Goal: Task Accomplishment & Management: Manage account settings

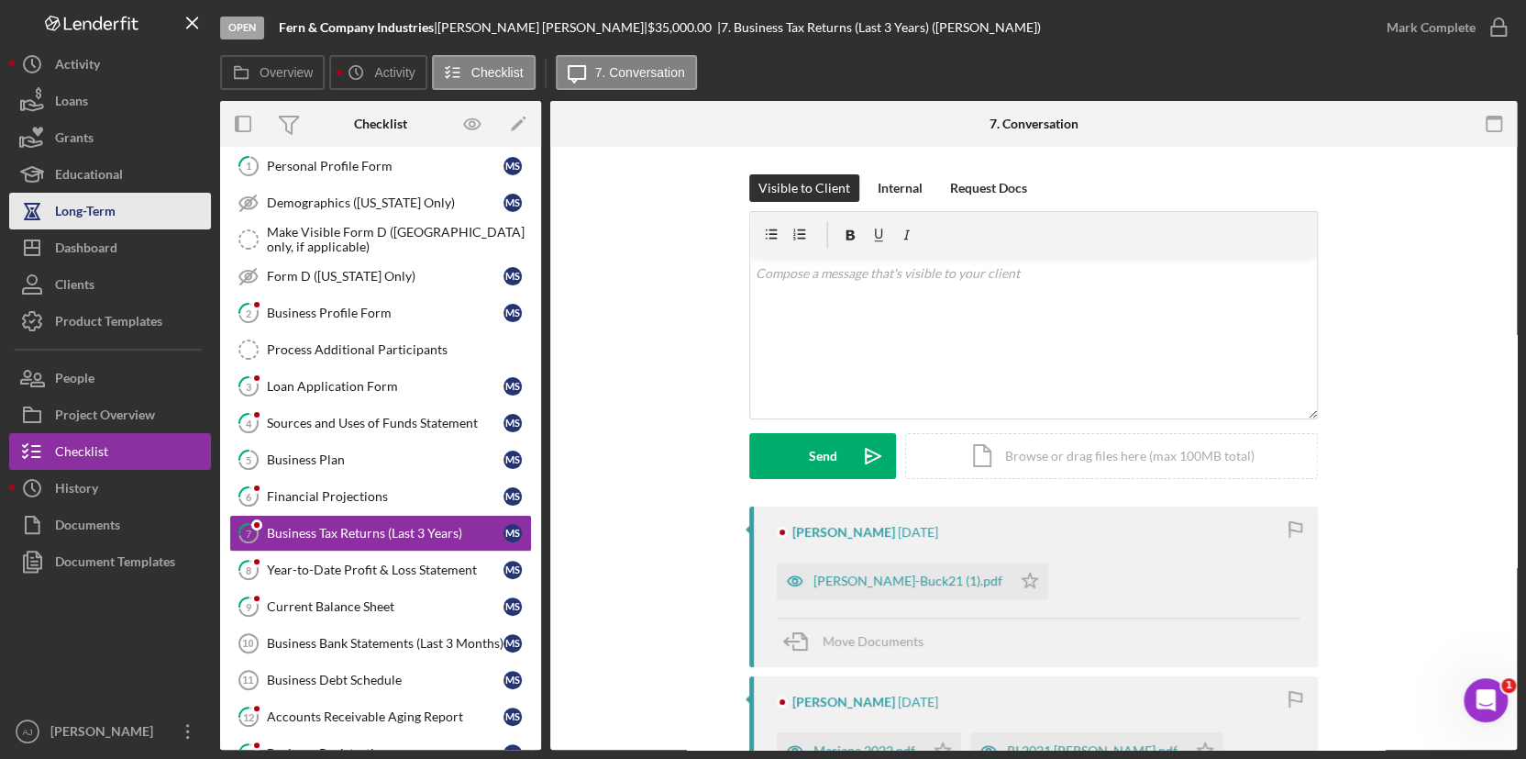
scroll to position [239, 0]
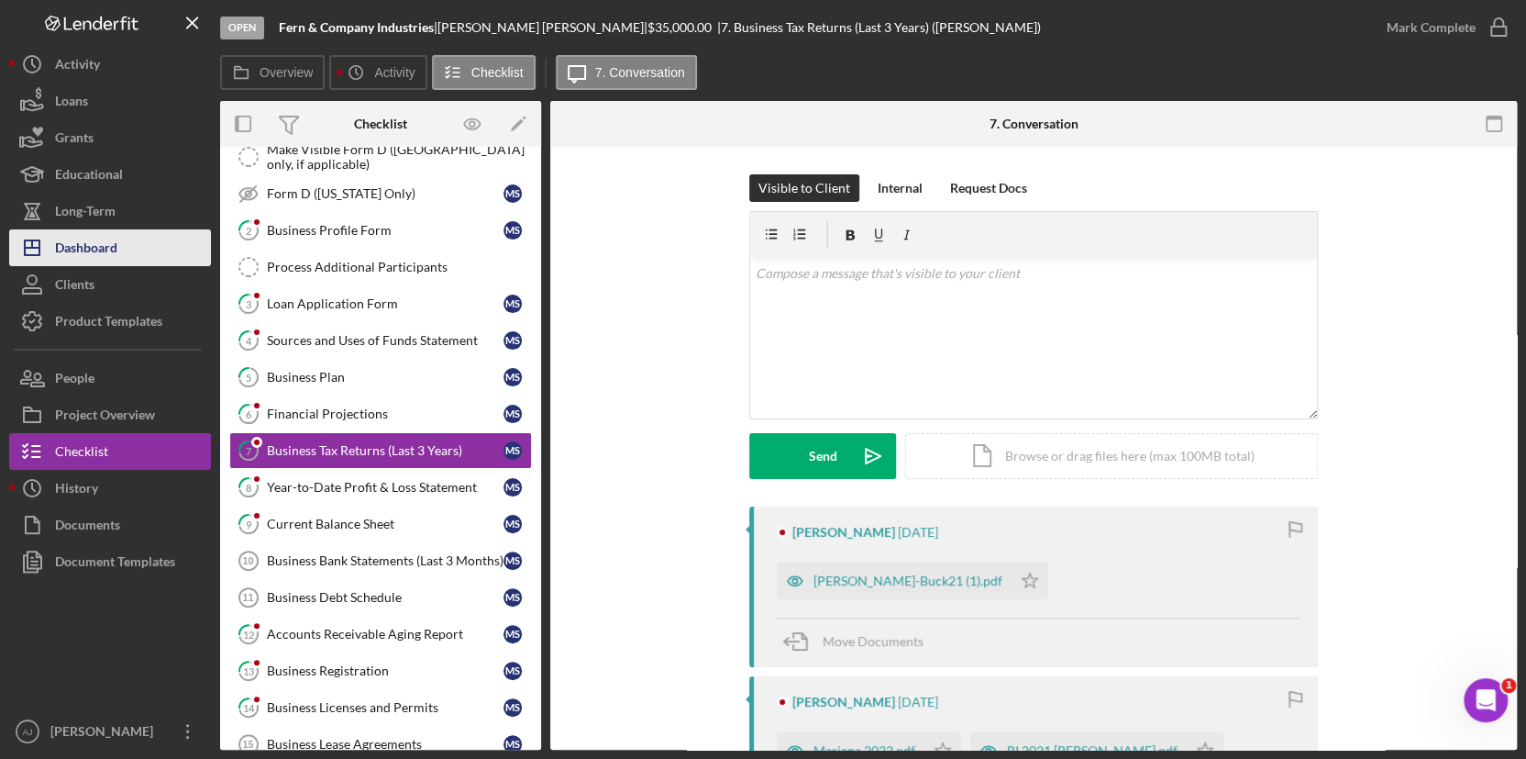
click at [115, 247] on div "Dashboard" at bounding box center [86, 249] width 62 height 41
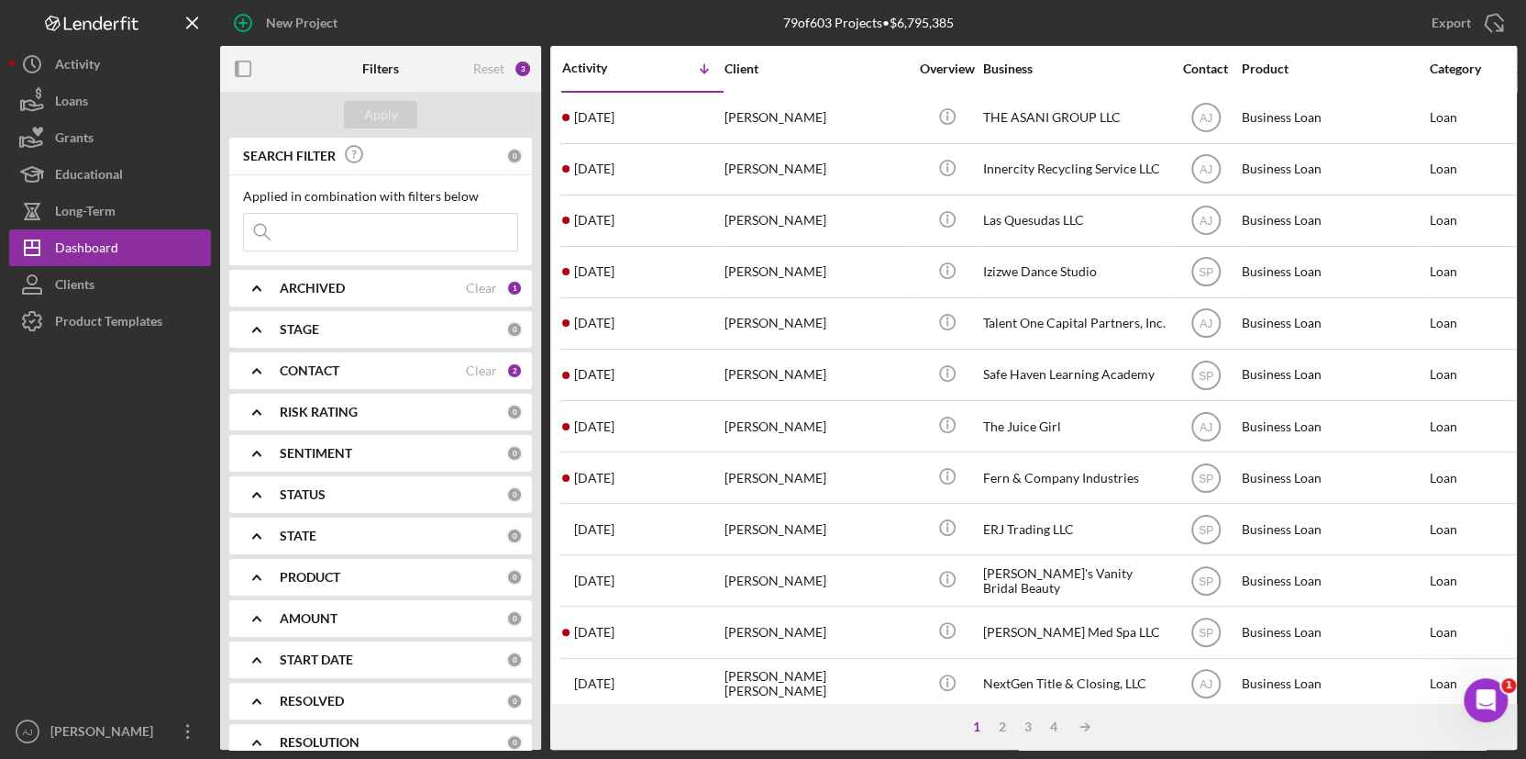
click at [412, 364] on div "CONTACT" at bounding box center [373, 370] width 186 height 15
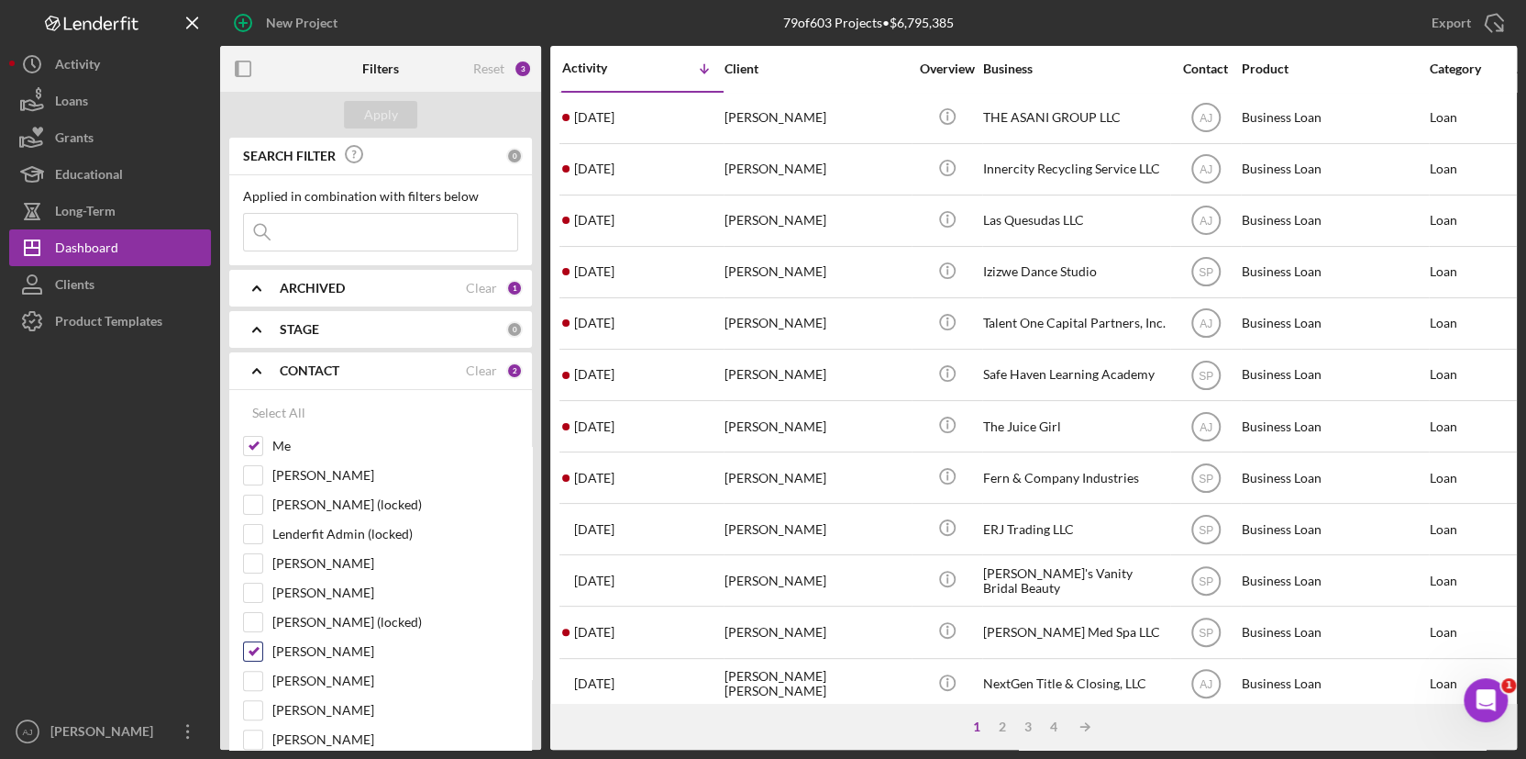
click at [251, 656] on input "Saul Pena" at bounding box center [253, 651] width 18 height 18
checkbox input "false"
click at [338, 285] on b "ARCHIVED" at bounding box center [312, 288] width 65 height 15
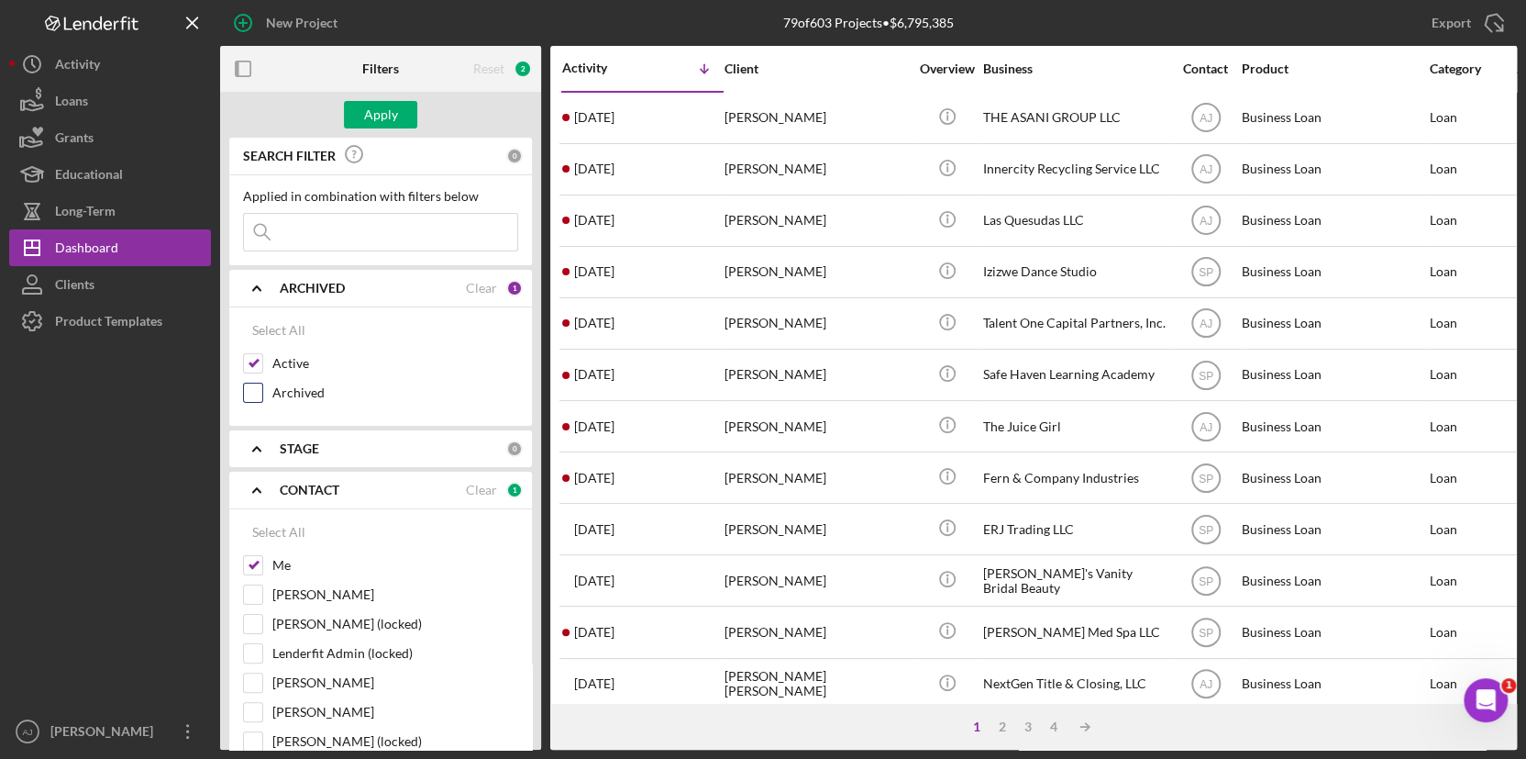
click at [253, 394] on input "Archived" at bounding box center [253, 392] width 18 height 18
checkbox input "true"
click at [377, 118] on div "Apply" at bounding box center [381, 115] width 34 height 28
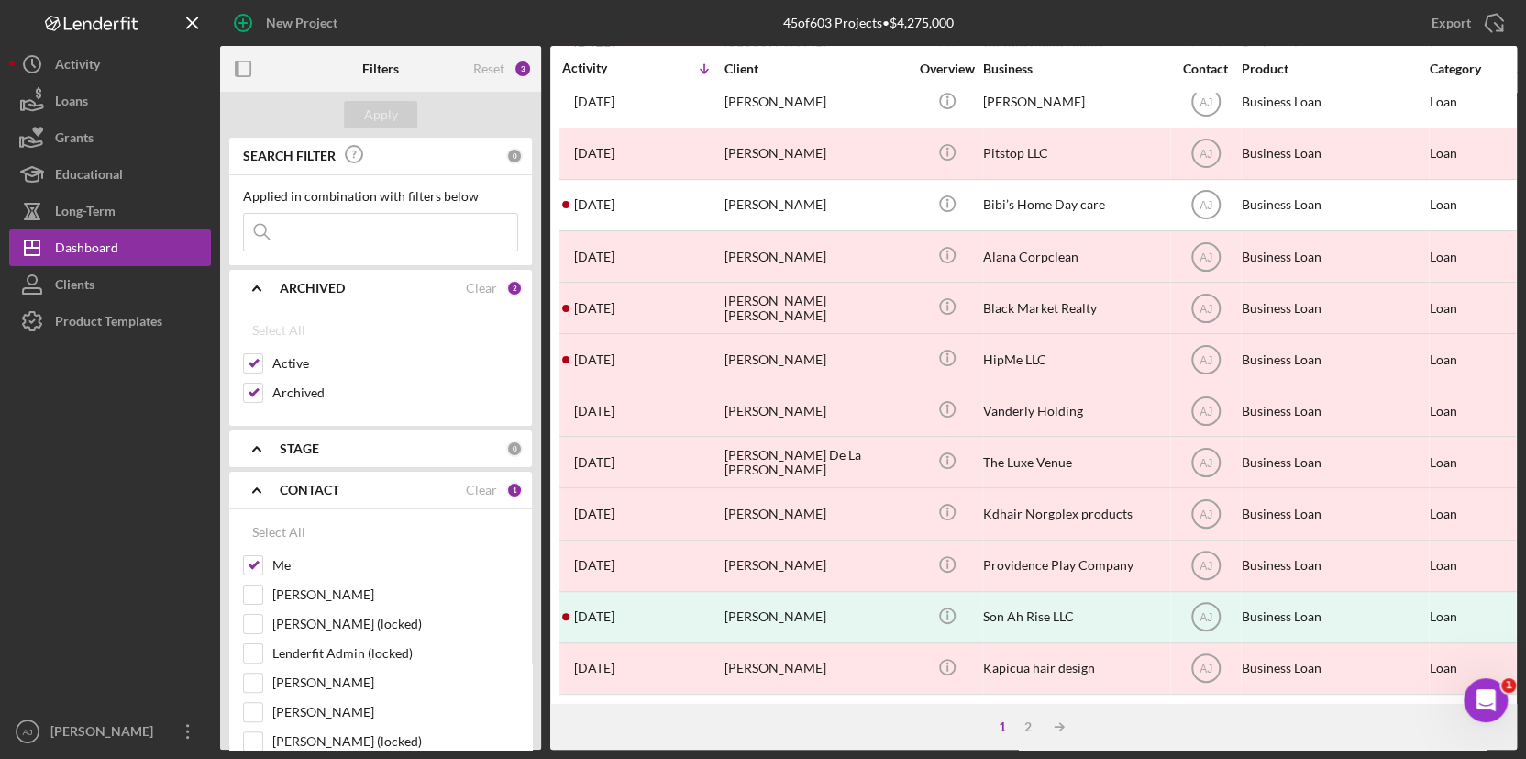
scroll to position [700, 0]
click at [1024, 730] on div "2" at bounding box center [1028, 726] width 26 height 15
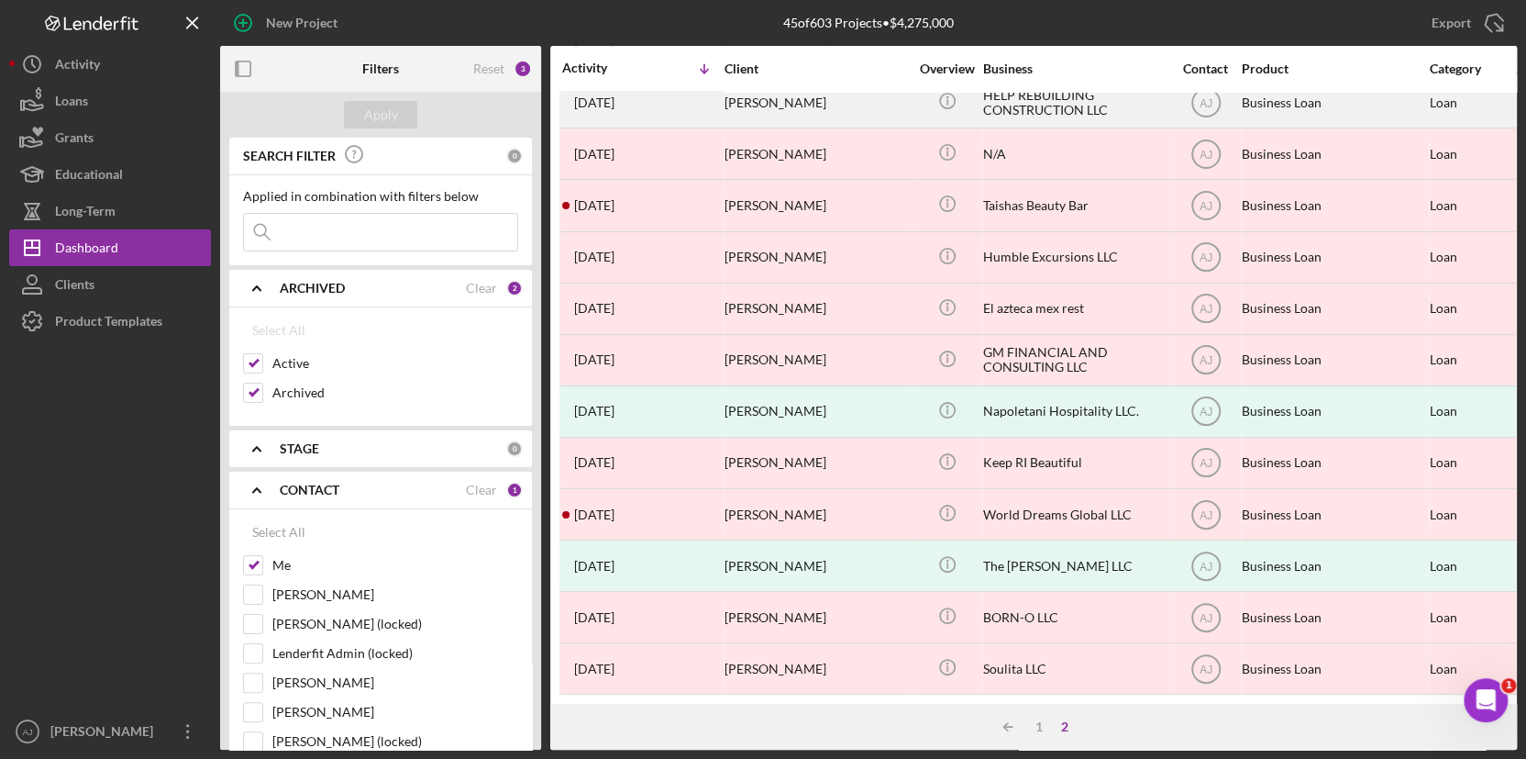
scroll to position [108, 0]
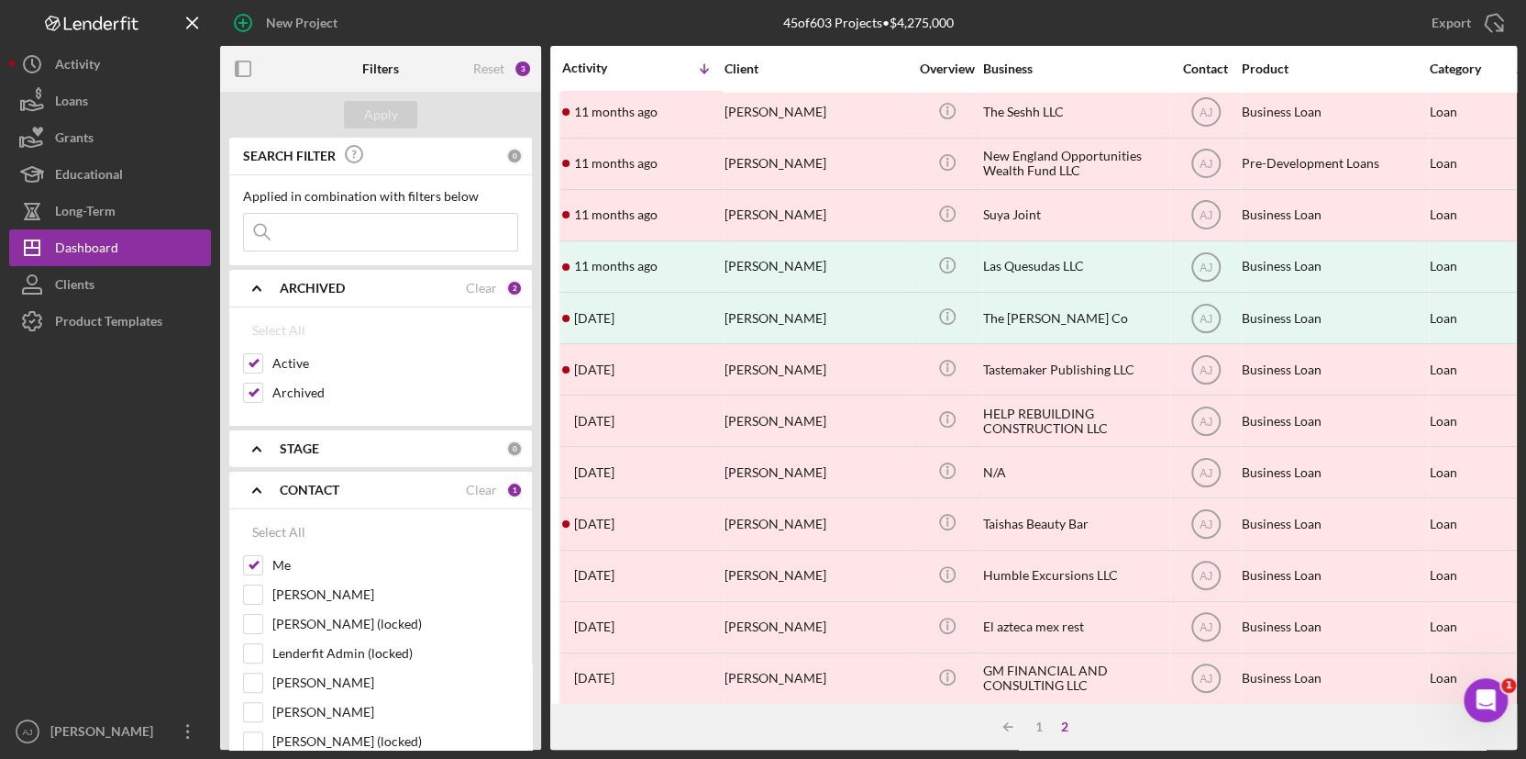
click at [354, 226] on input at bounding box center [380, 232] width 273 height 37
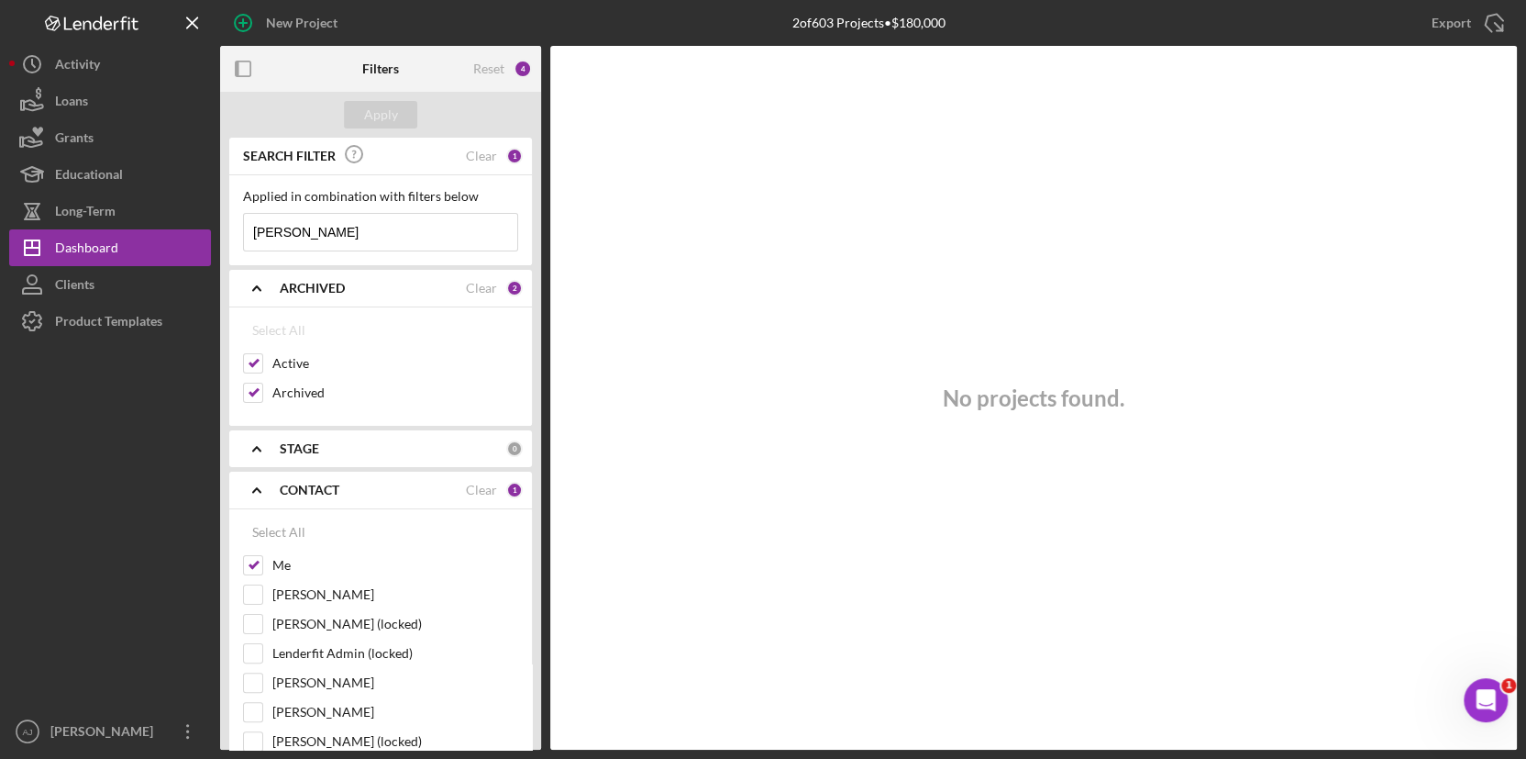
type input "georgina"
click at [284, 452] on b "STAGE" at bounding box center [299, 448] width 39 height 15
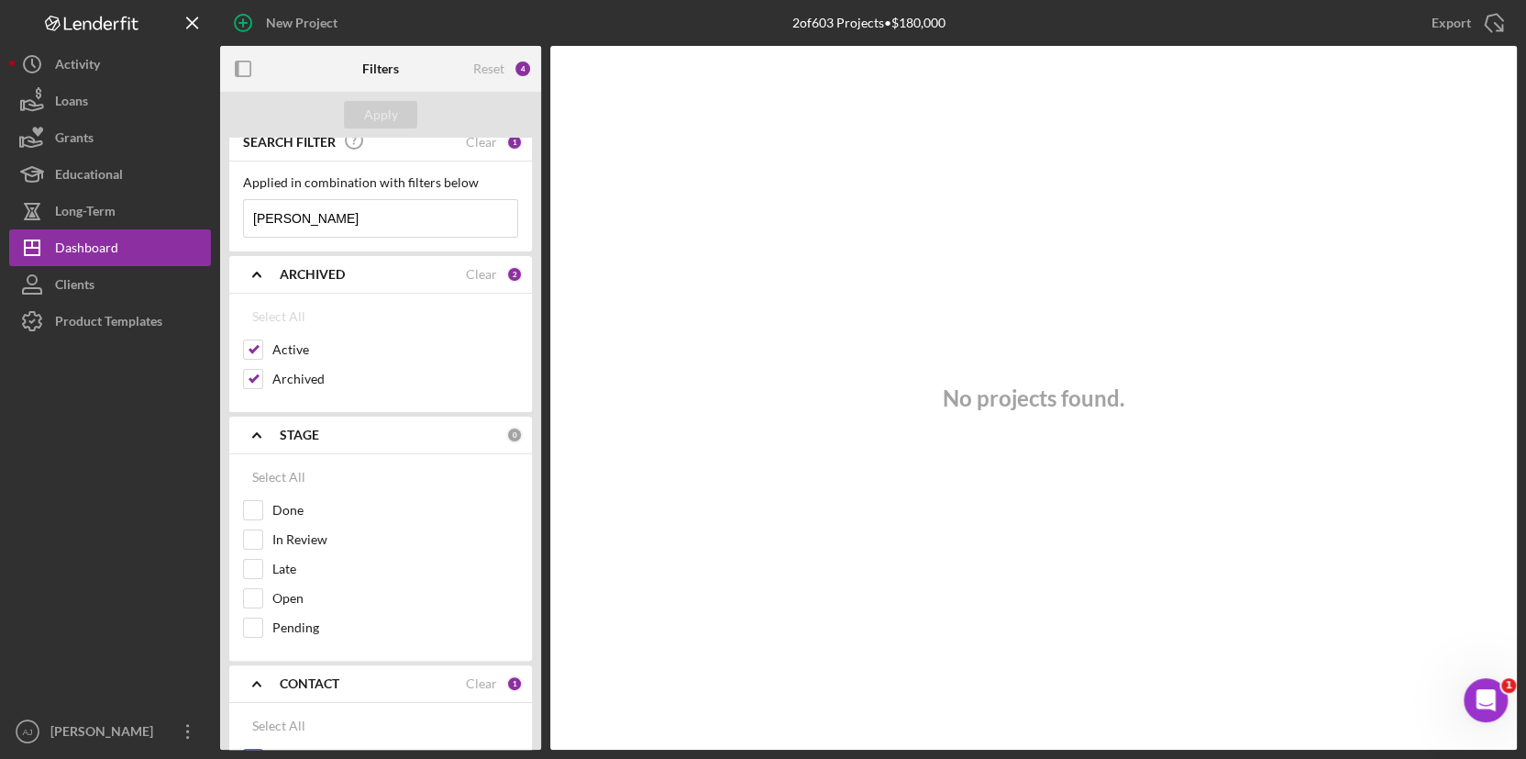
scroll to position [0, 0]
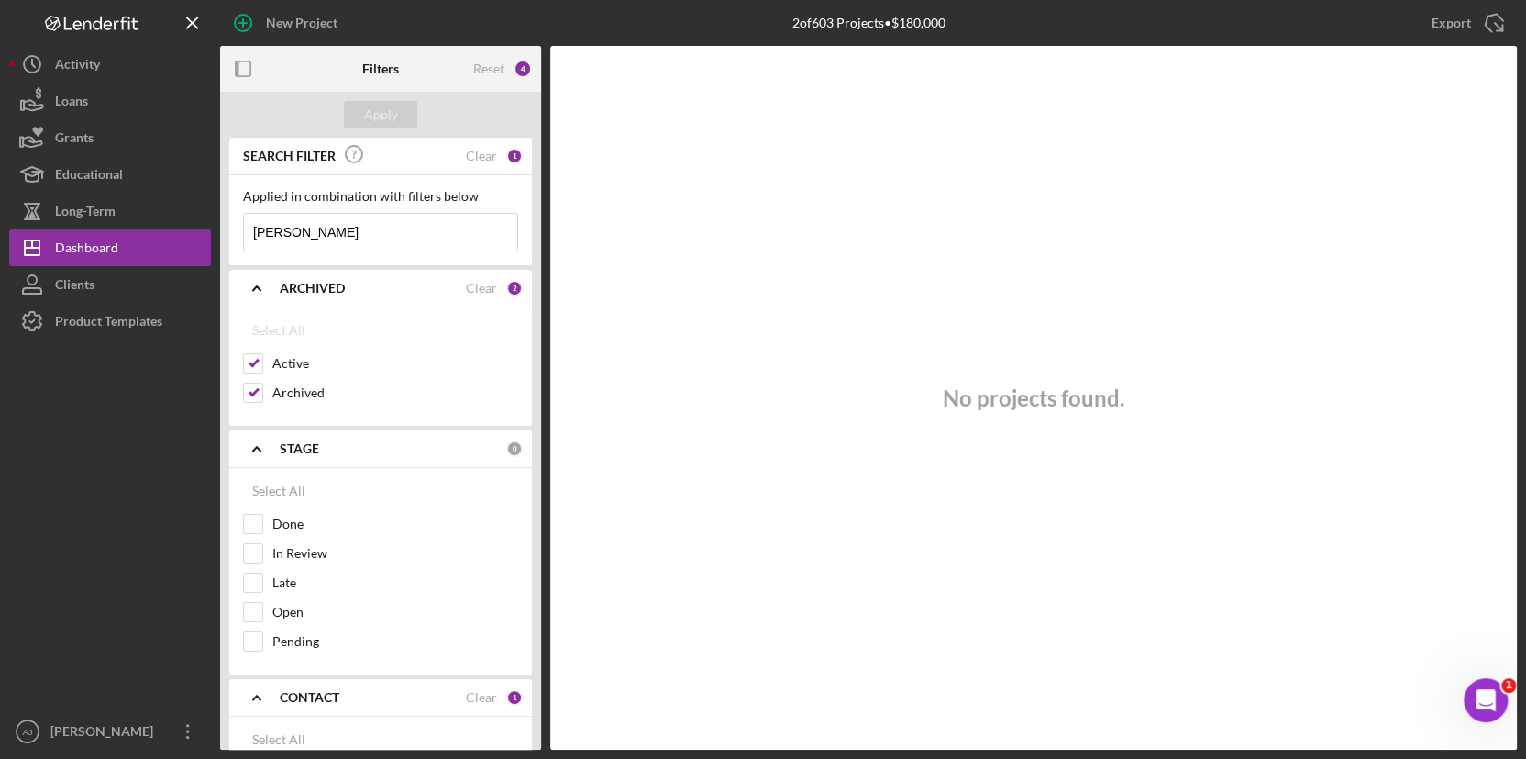
click at [367, 230] on input "georgina" at bounding box center [380, 232] width 273 height 37
click at [257, 357] on input "Active" at bounding box center [253, 363] width 18 height 18
checkbox input "false"
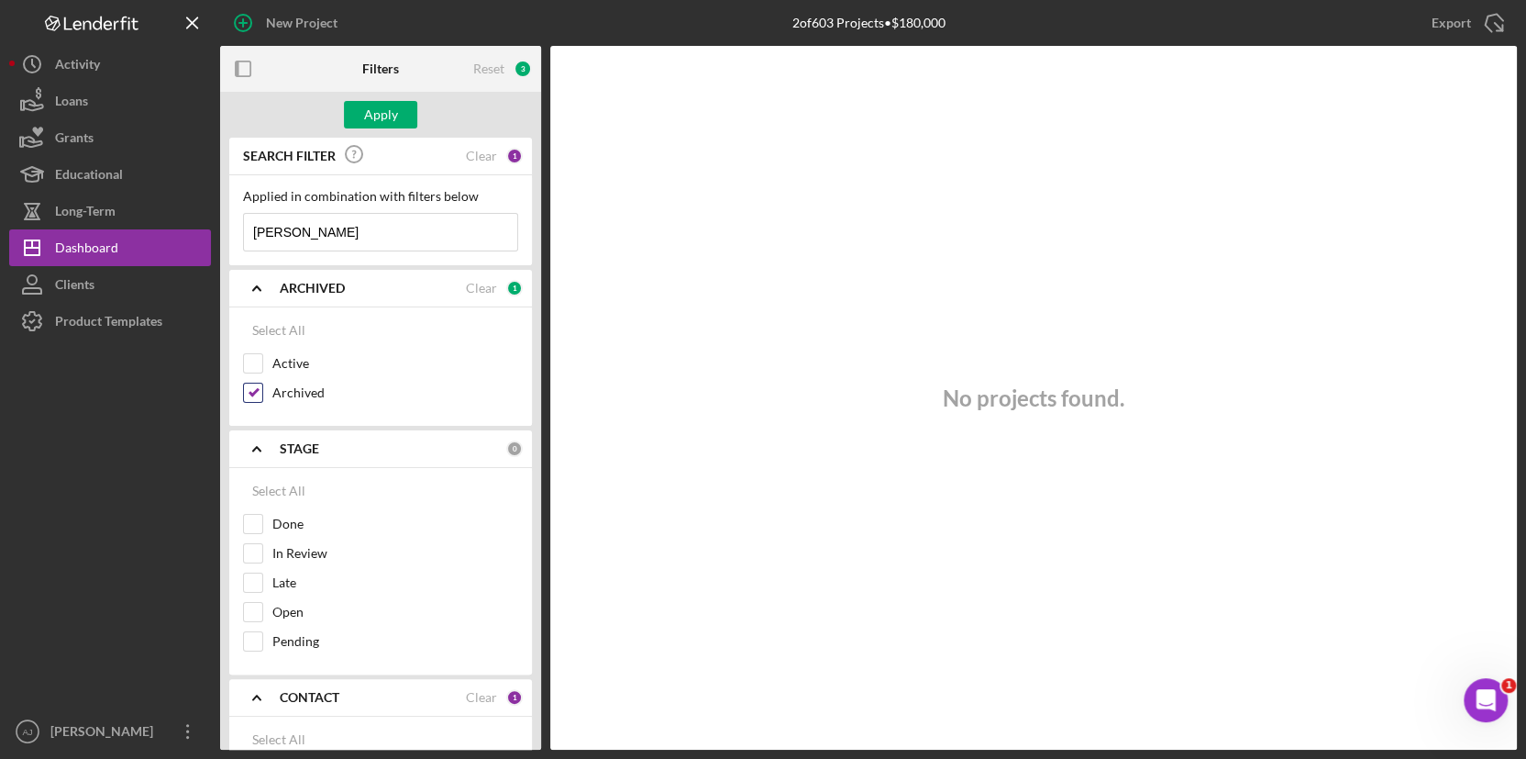
click at [255, 393] on input "Archived" at bounding box center [253, 392] width 18 height 18
checkbox input "false"
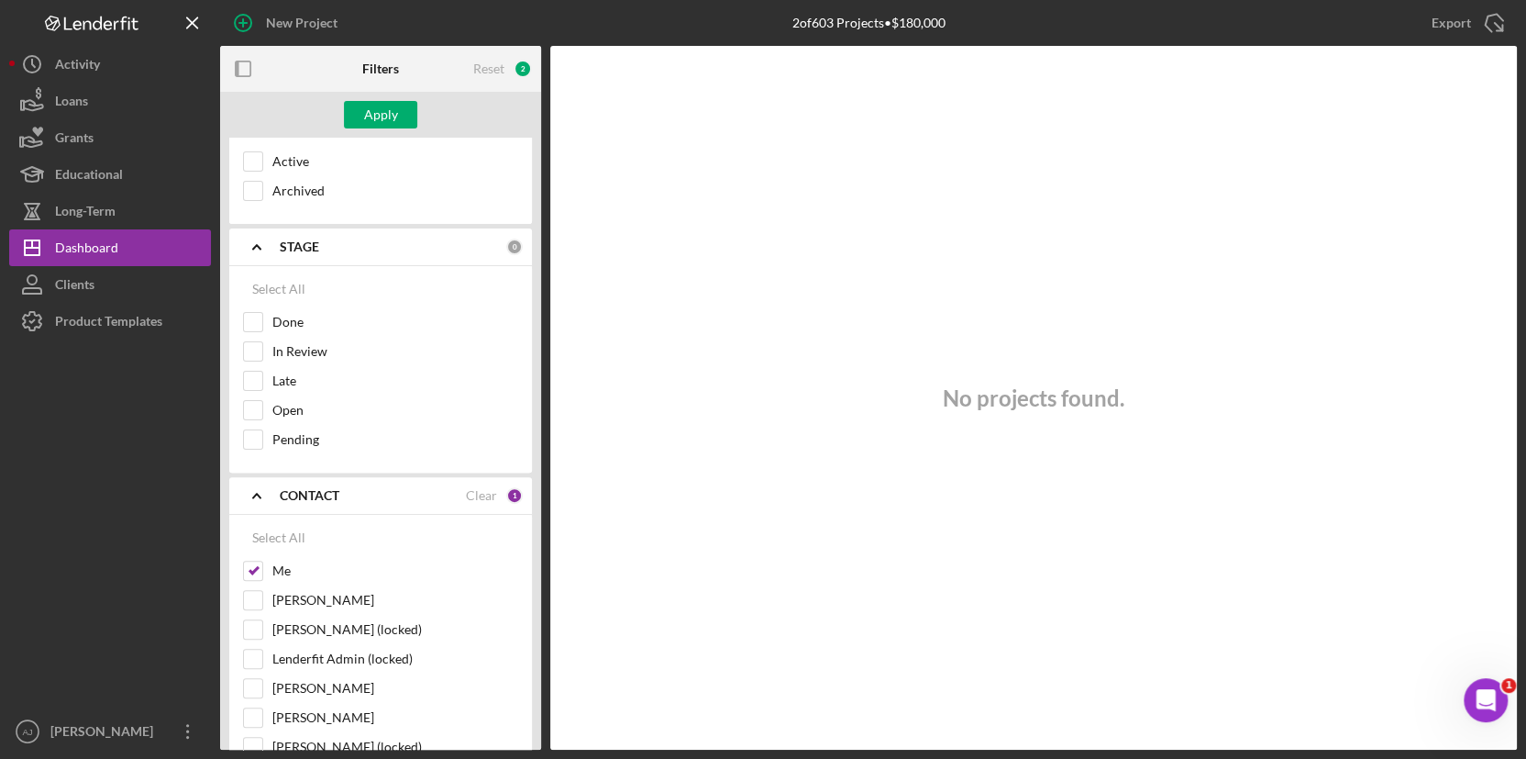
scroll to position [250, 0]
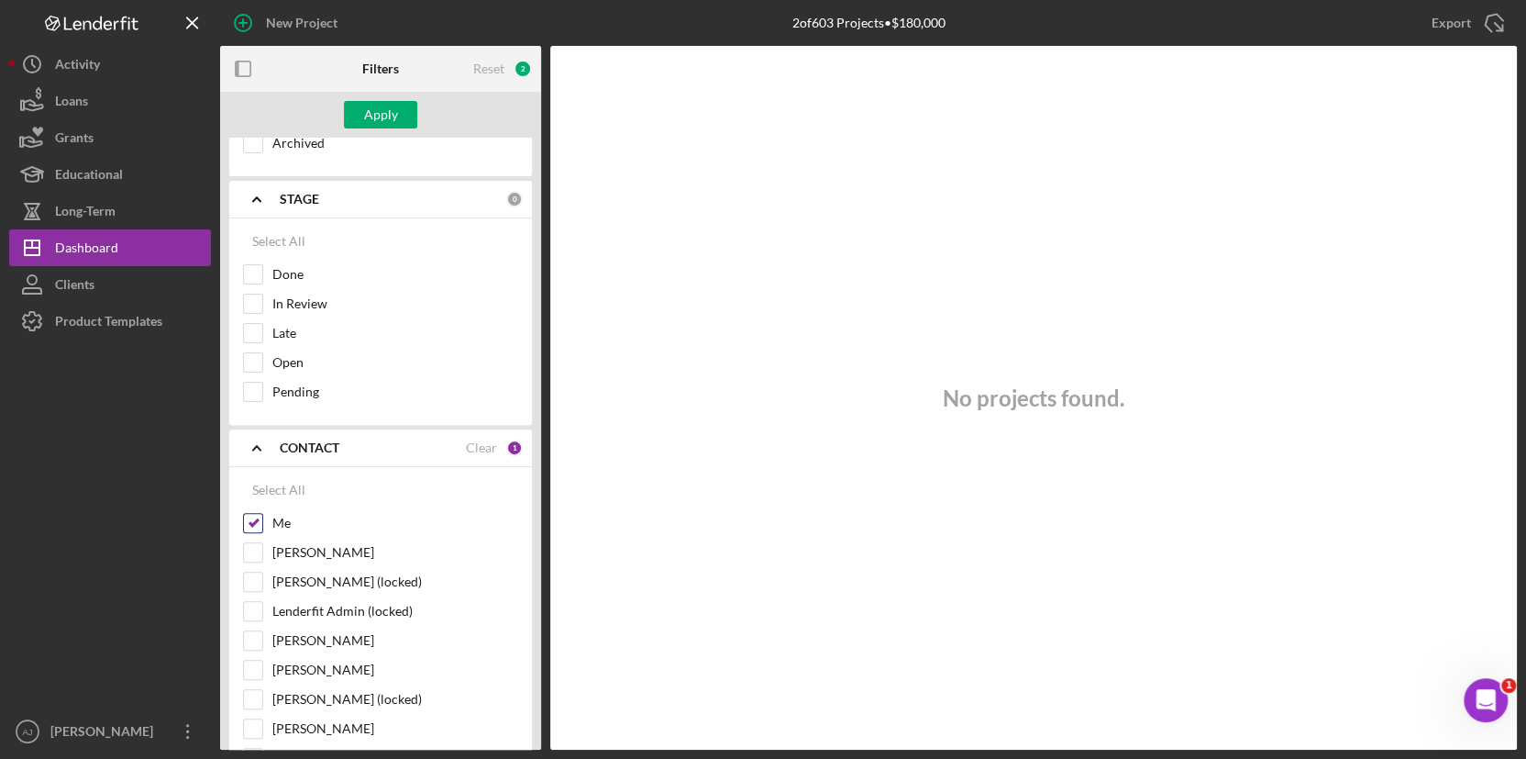
click at [254, 522] on input "Me" at bounding box center [253, 523] width 18 height 18
checkbox input "false"
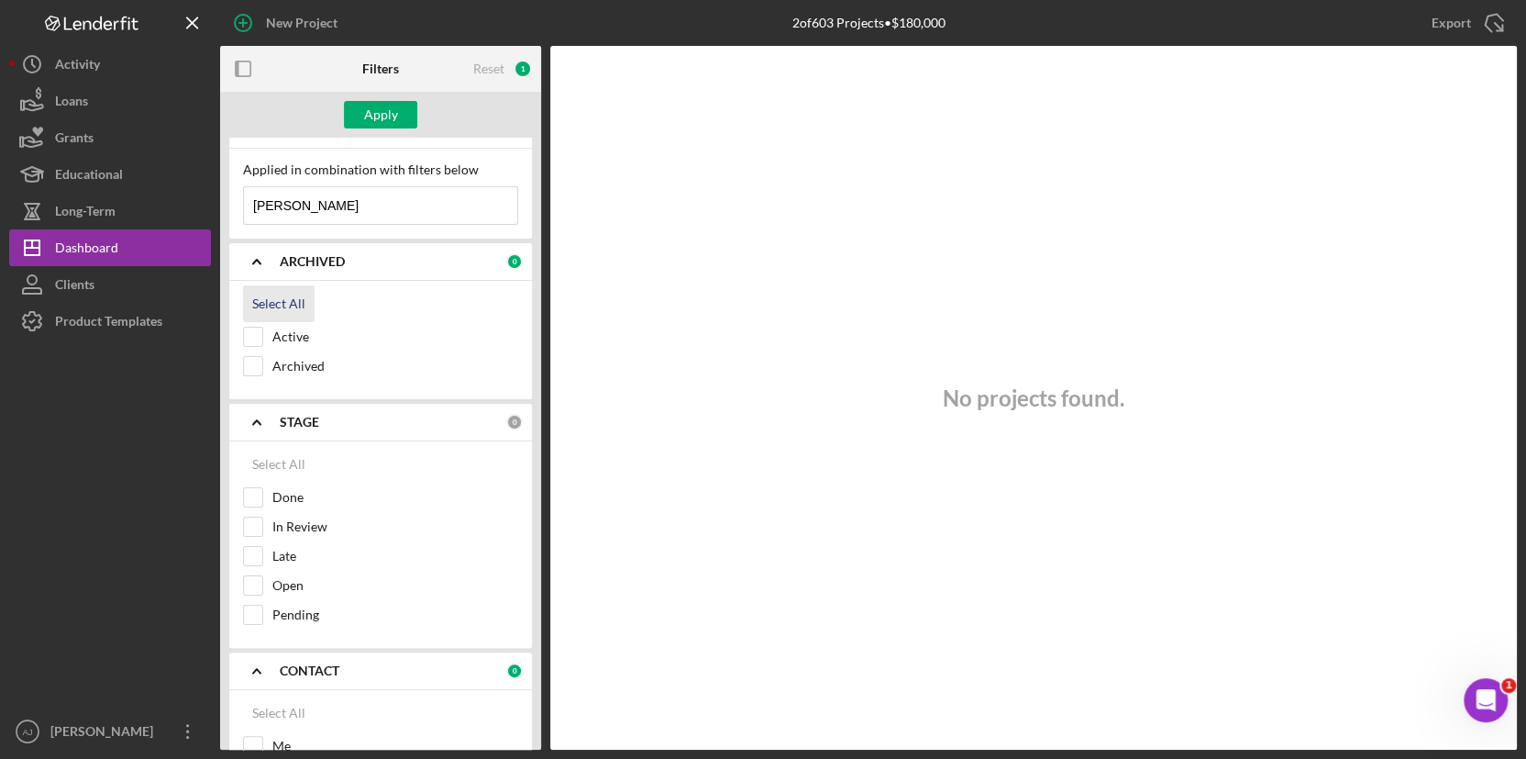
scroll to position [0, 0]
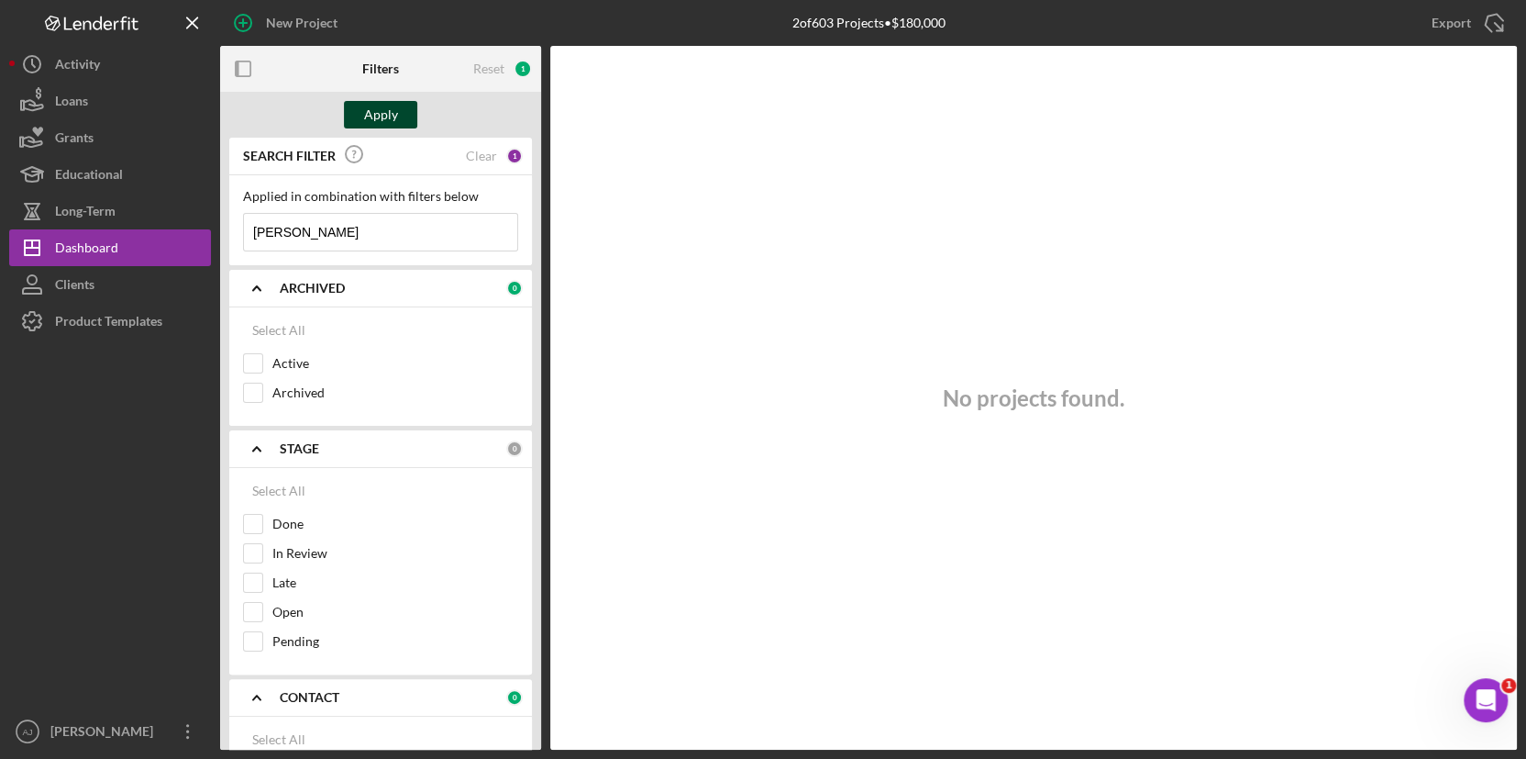
click at [395, 119] on div "Apply" at bounding box center [381, 115] width 34 height 28
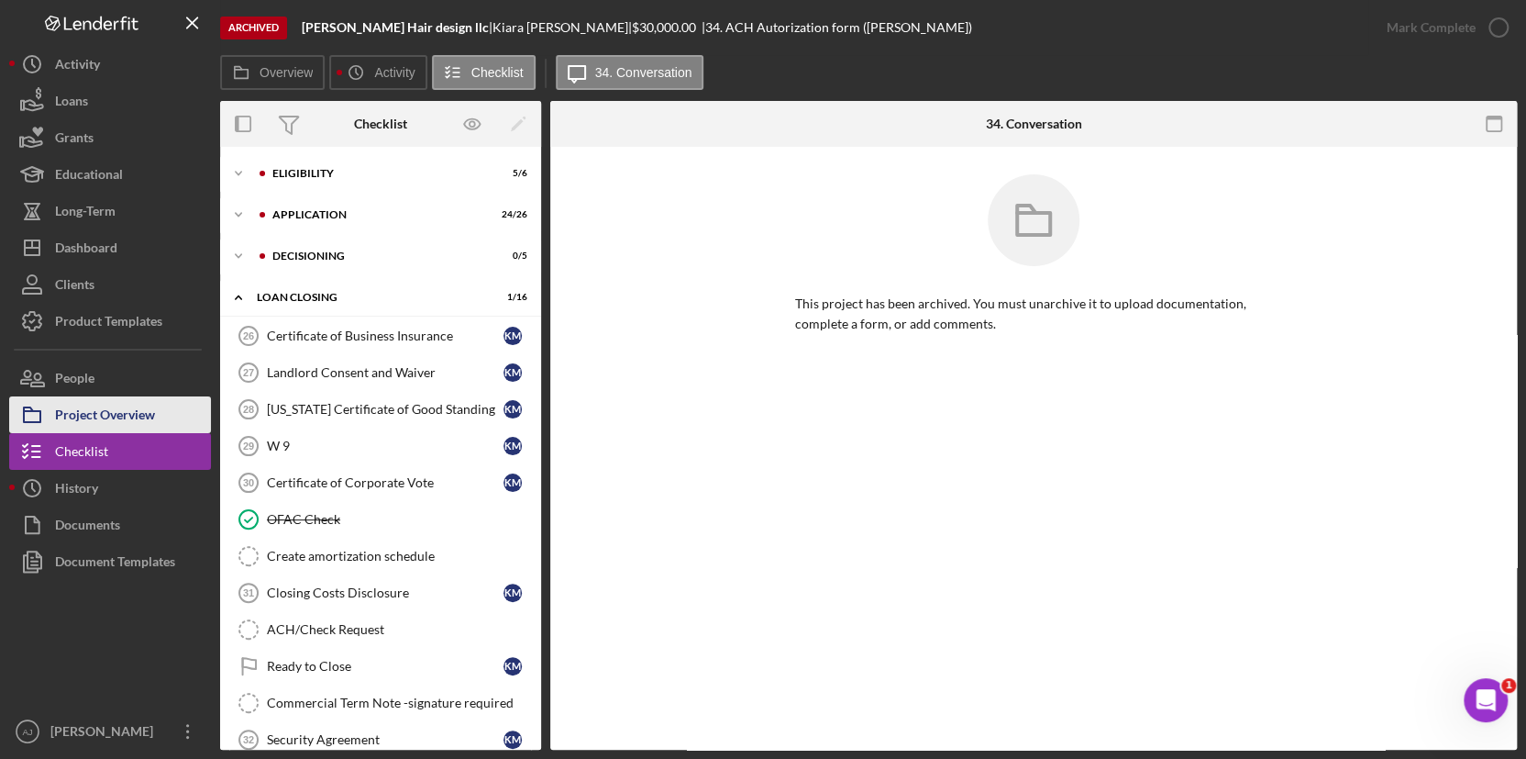
click at [165, 347] on button "Project Overview" at bounding box center [110, 414] width 202 height 37
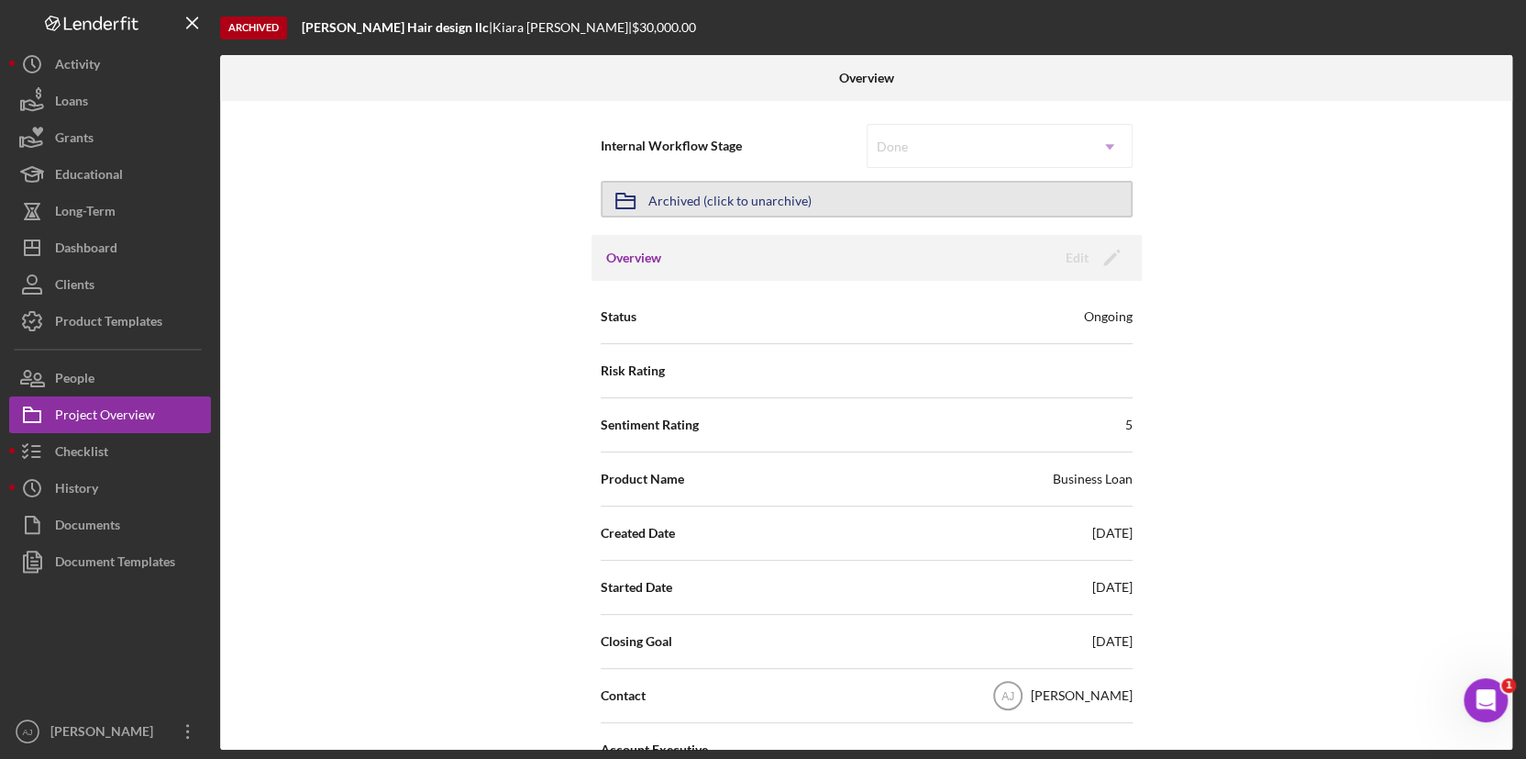
click at [1014, 192] on button "Icon/Archived Archived (click to unarchive)" at bounding box center [867, 199] width 532 height 37
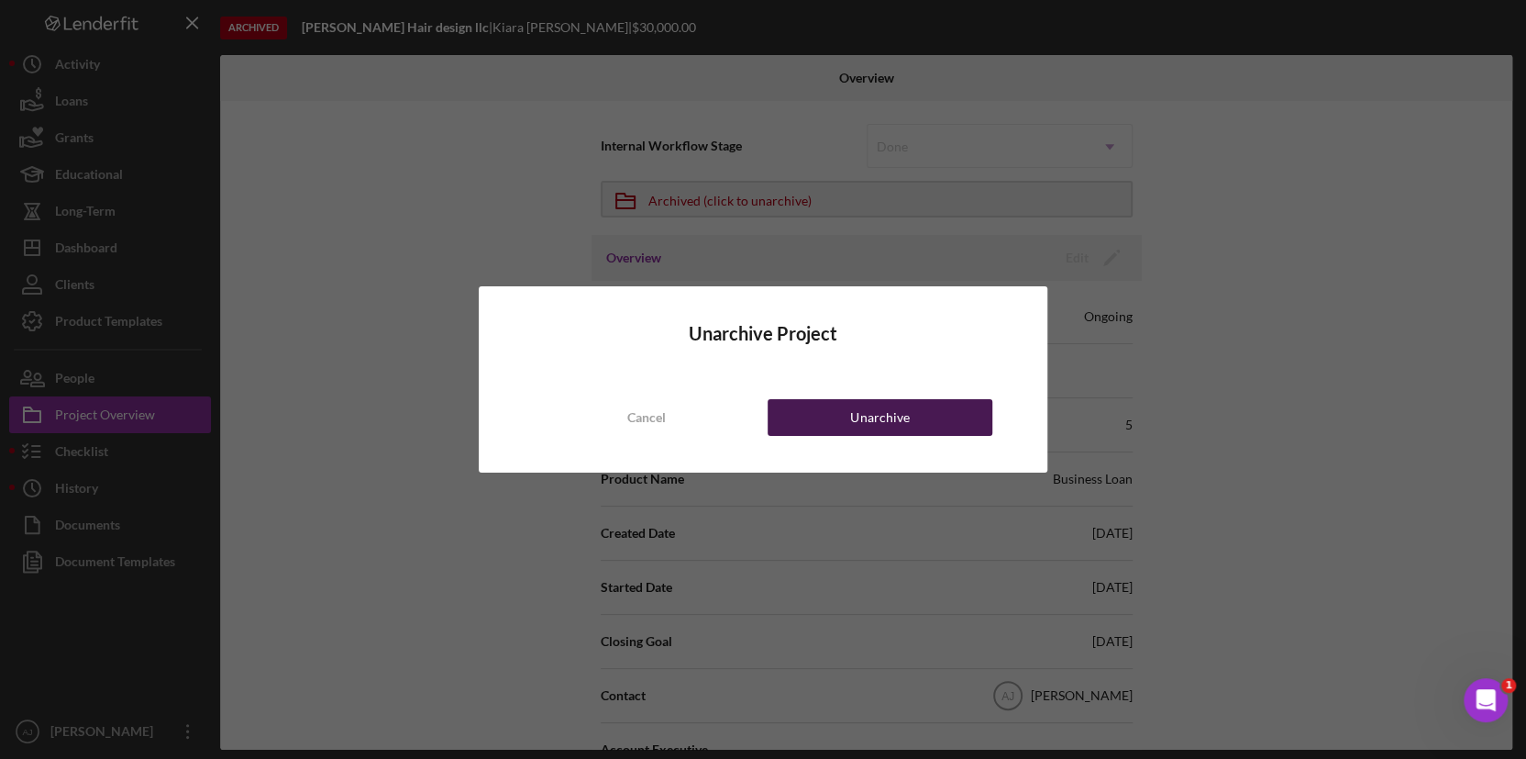
click at [909, 347] on button "Unarchive" at bounding box center [880, 417] width 225 height 37
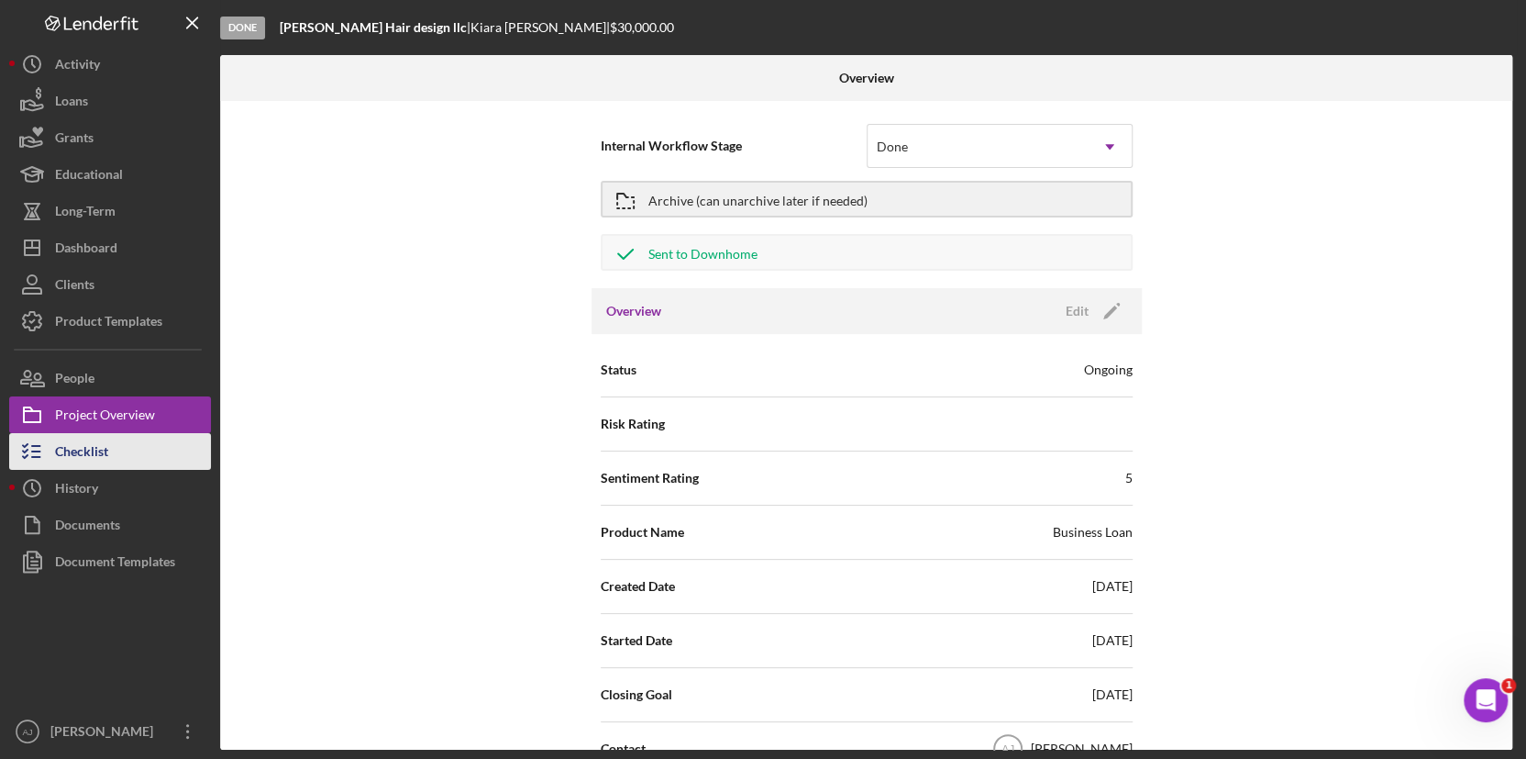
click at [92, 347] on div "Checklist" at bounding box center [81, 453] width 53 height 41
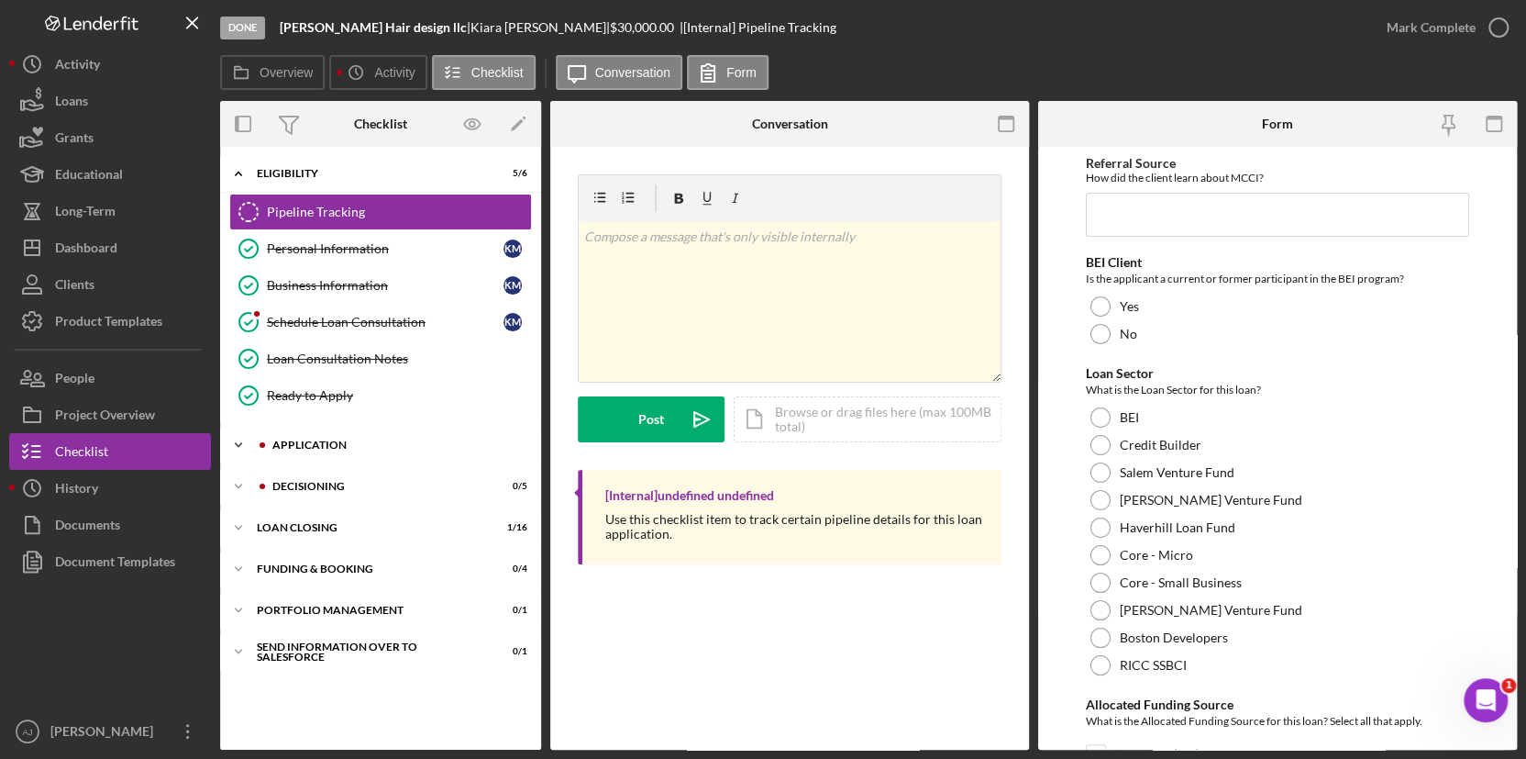
click at [233, 347] on icon "Icon/Expander" at bounding box center [238, 445] width 37 height 37
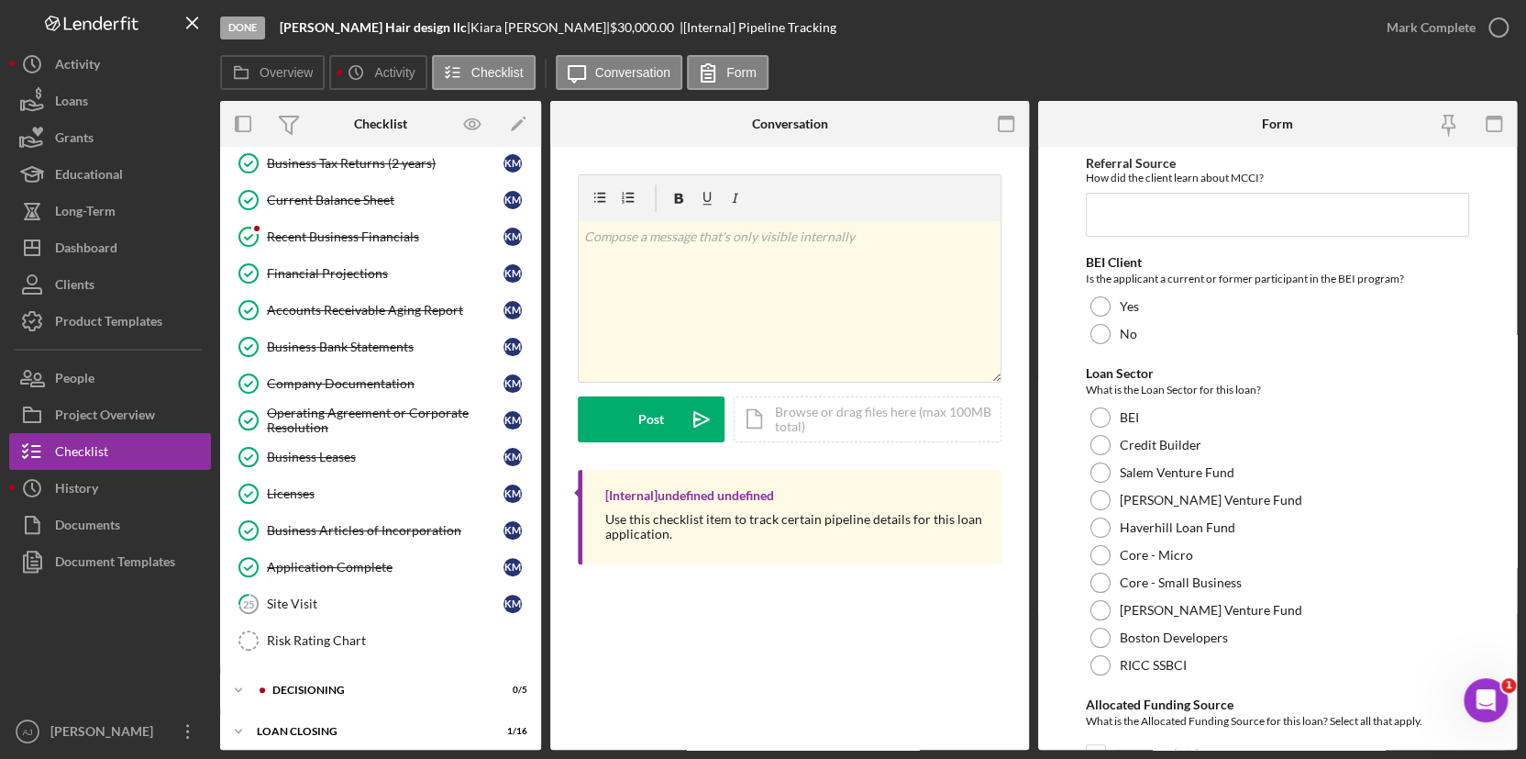
scroll to position [889, 0]
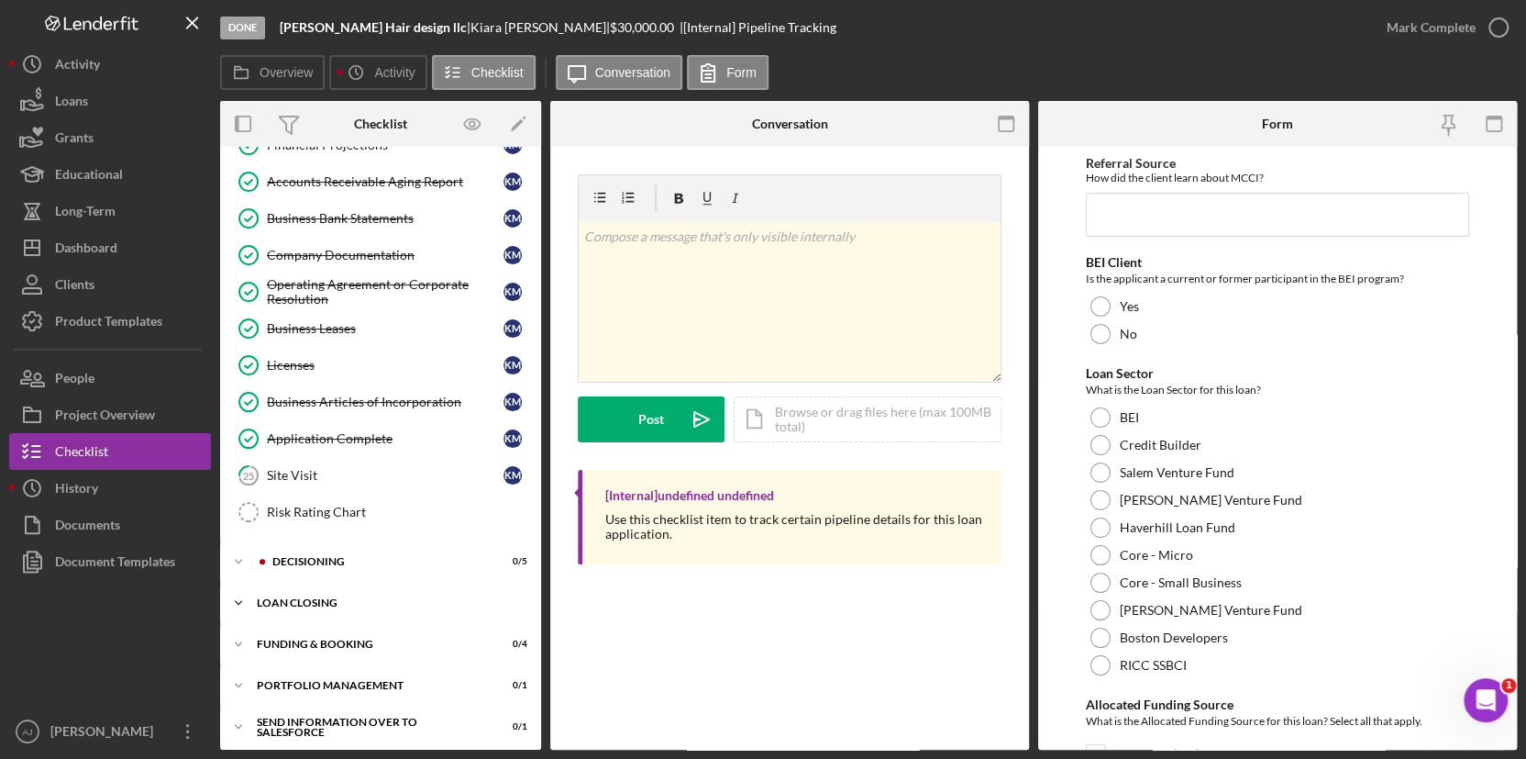
click at [239, 347] on icon "Icon/Expander" at bounding box center [238, 602] width 37 height 37
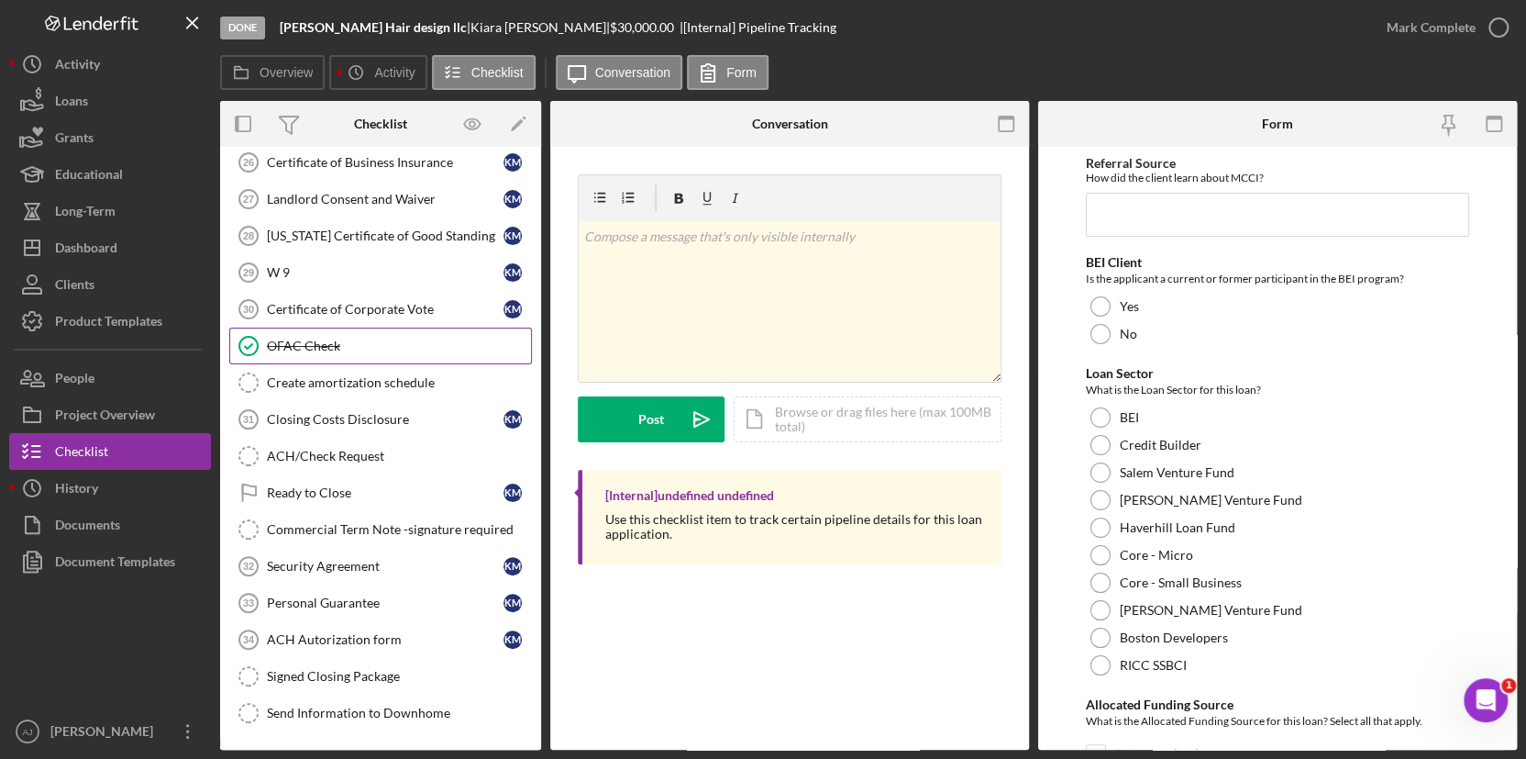
scroll to position [1389, 0]
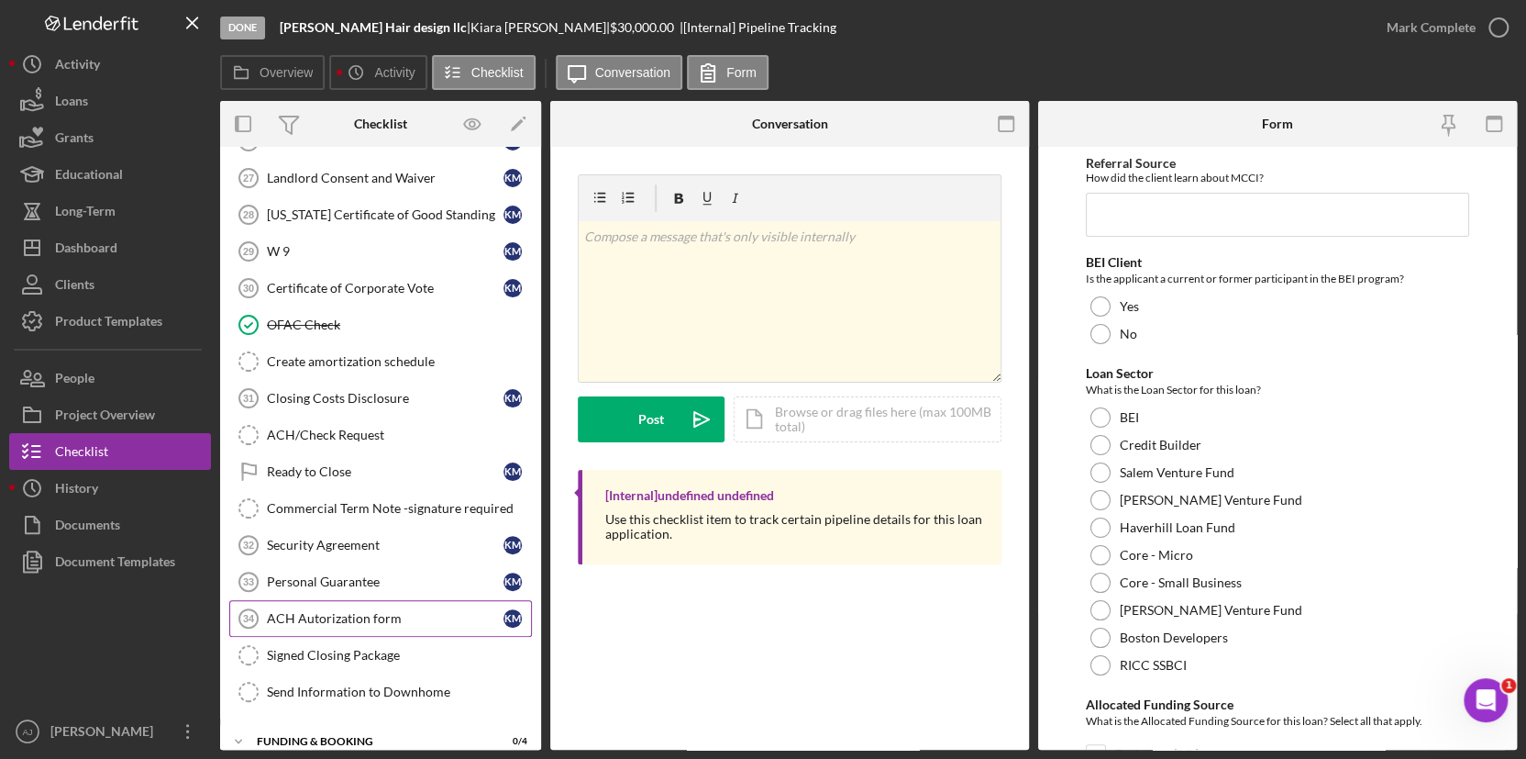
click at [411, 347] on div "ACH Autorization form" at bounding box center [385, 618] width 237 height 15
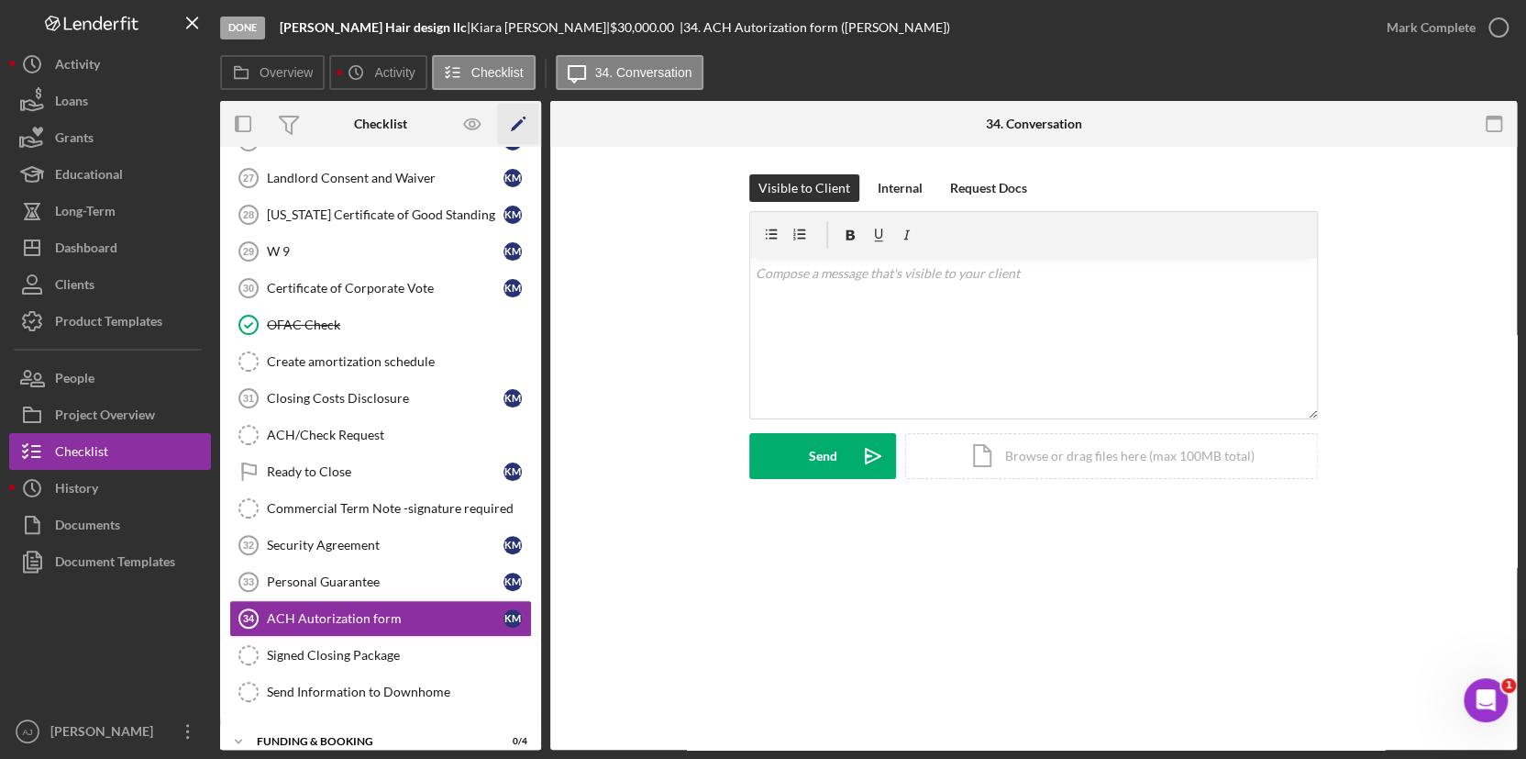
click at [520, 124] on icon "Icon/Edit" at bounding box center [518, 124] width 41 height 41
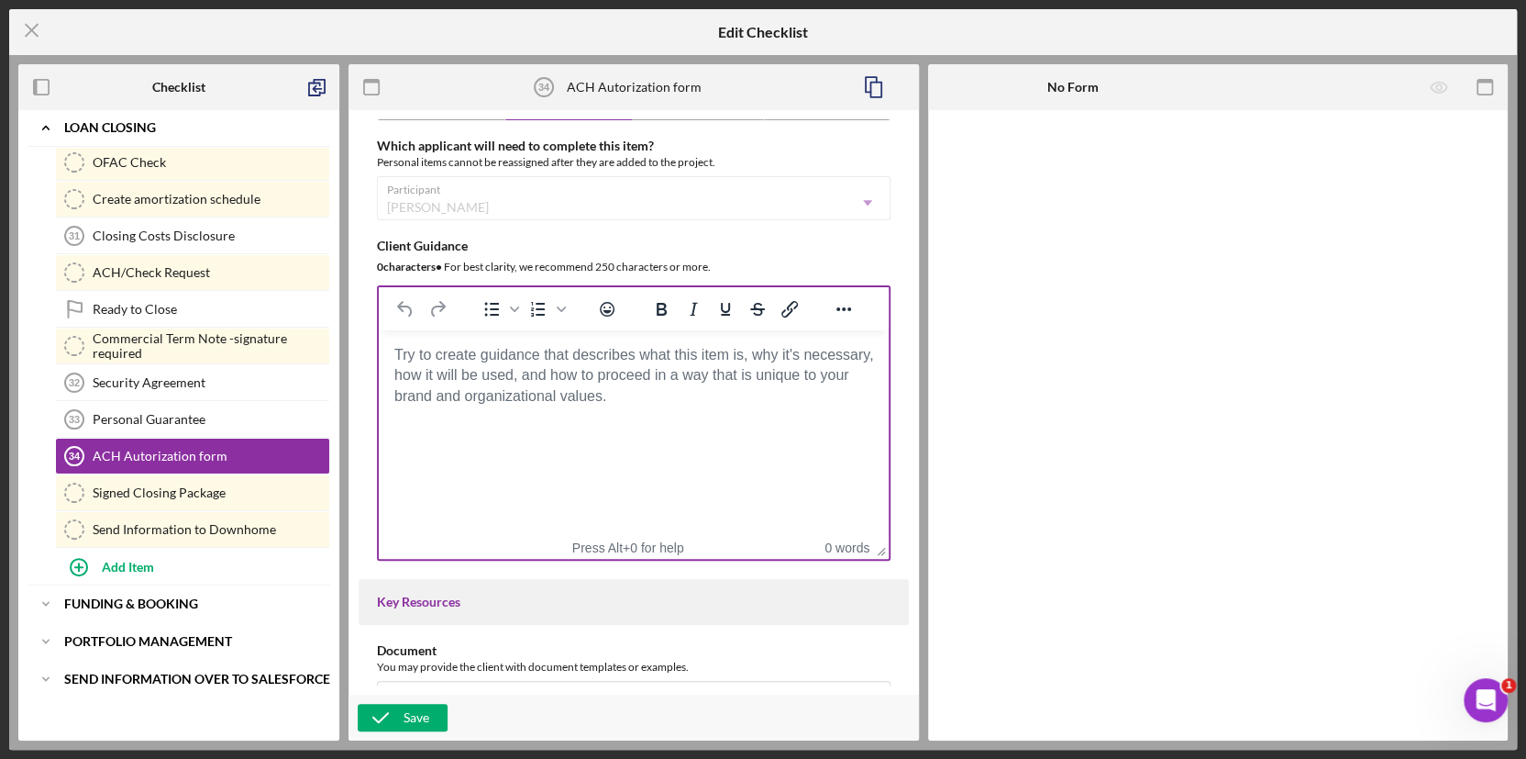
scroll to position [250, 0]
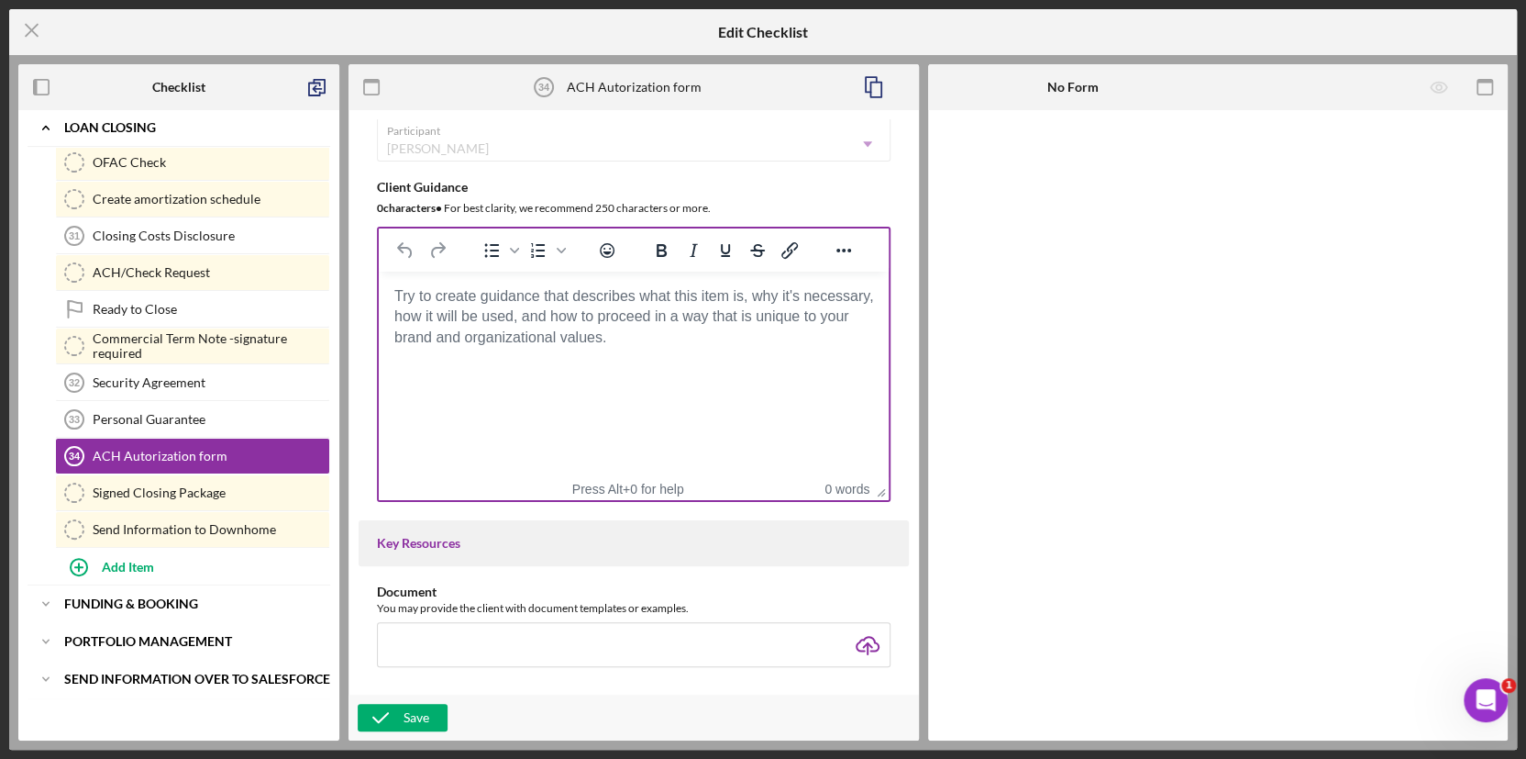
click at [523, 306] on body "Rich Text Area. Press ALT-0 for help." at bounding box center [634, 296] width 481 height 20
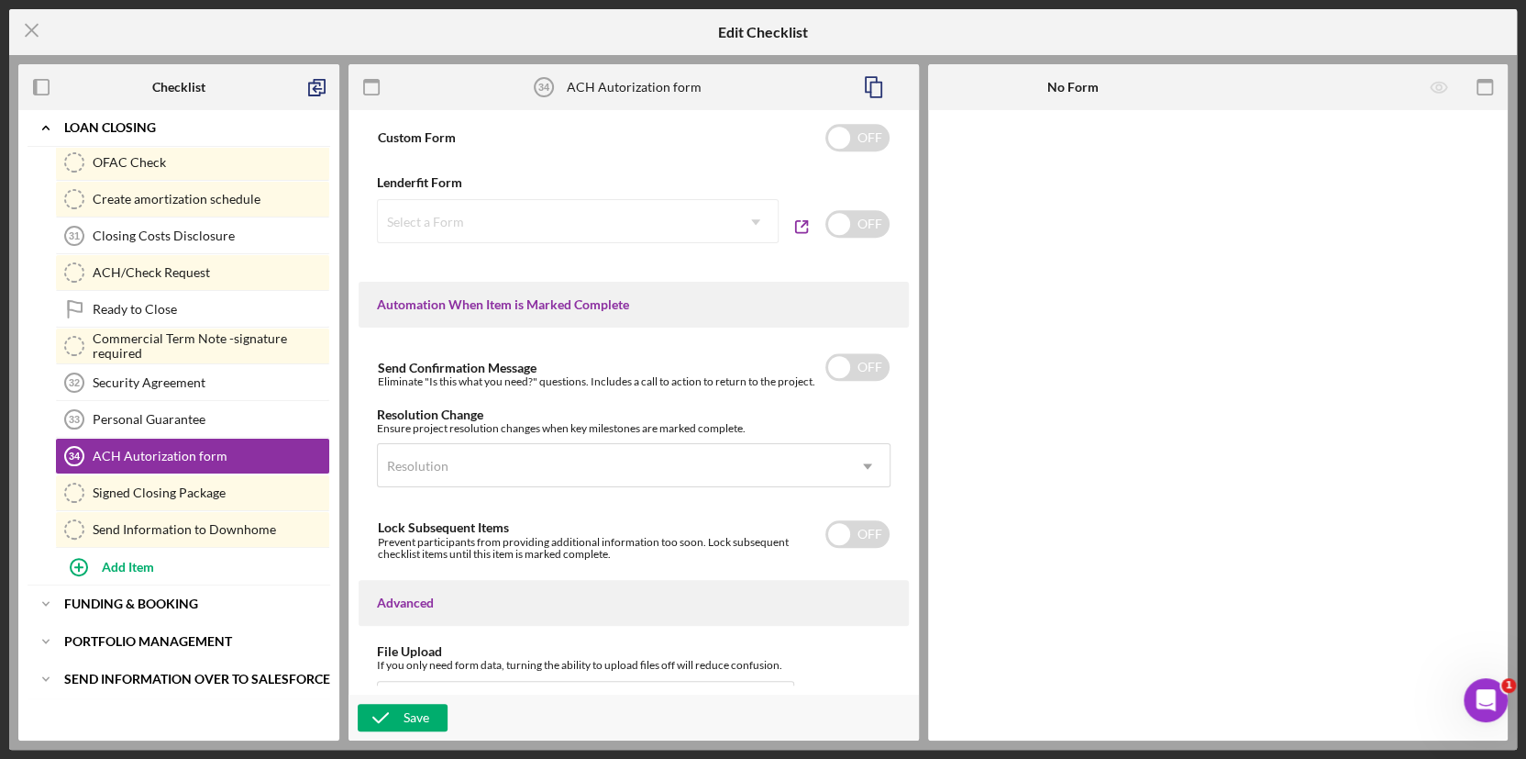
scroll to position [917, 0]
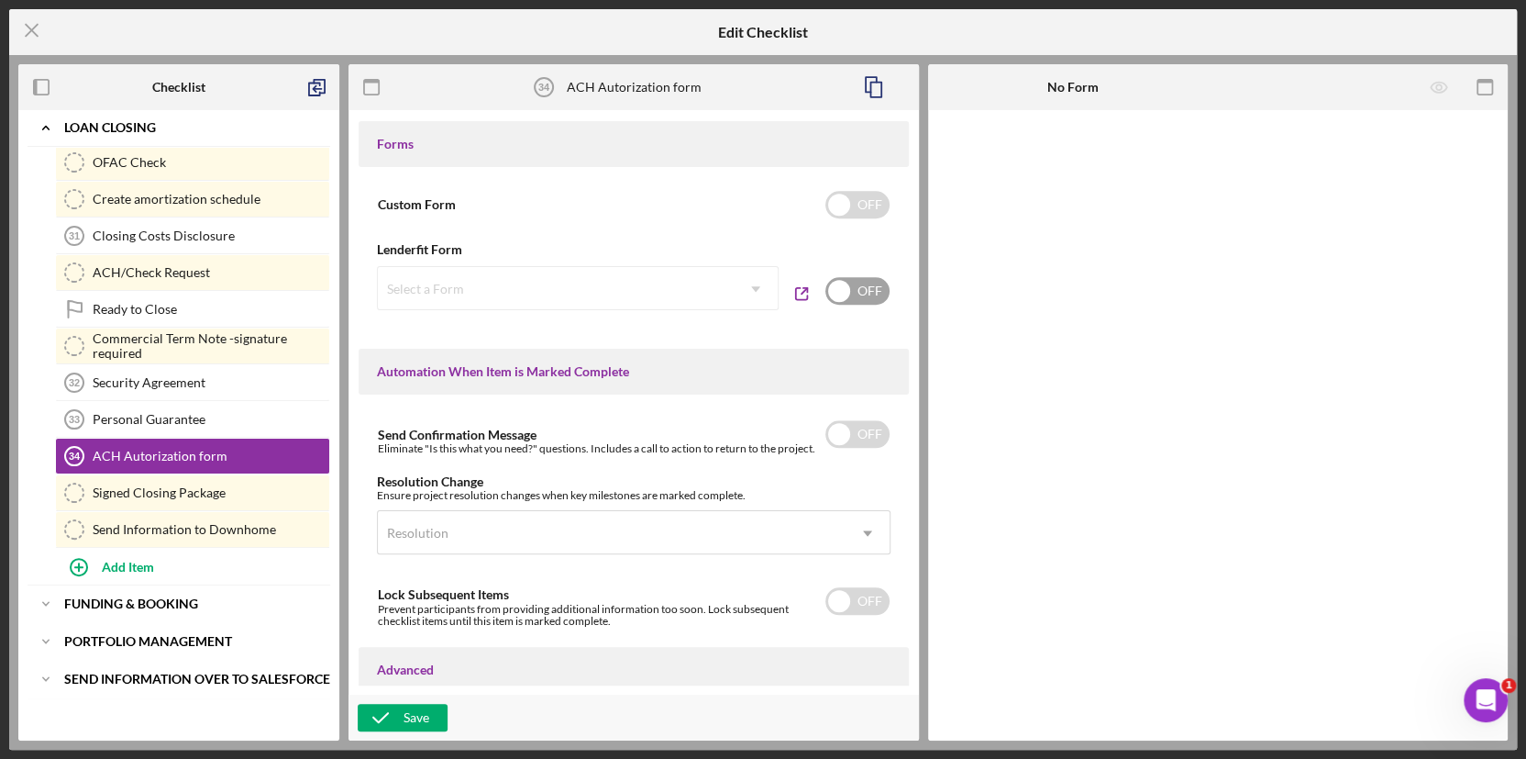
click at [856, 294] on input "checkbox" at bounding box center [858, 291] width 64 height 28
checkbox input "true"
click at [745, 289] on icon "Icon/Dropdown Arrow" at bounding box center [756, 289] width 44 height 44
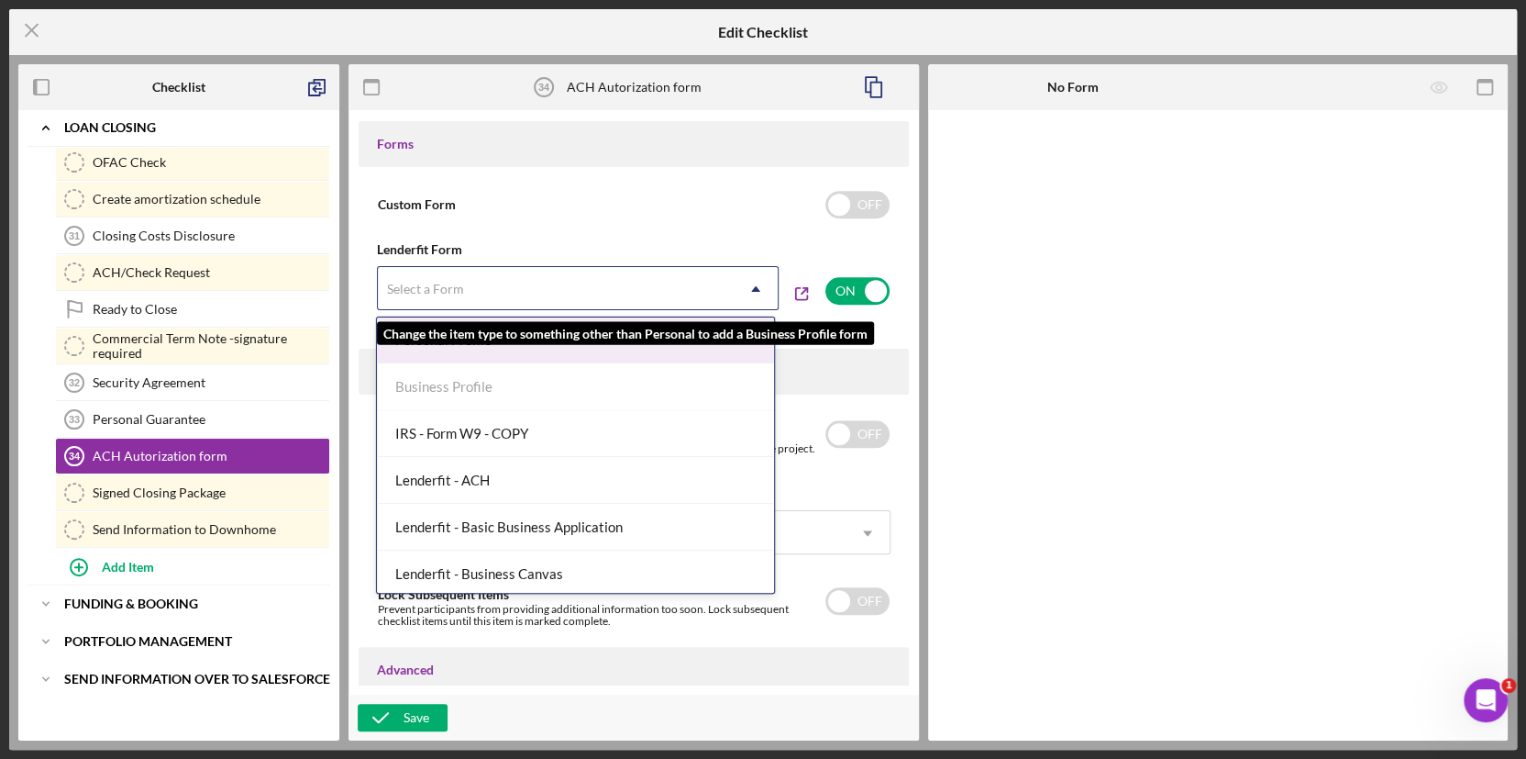
scroll to position [166, 0]
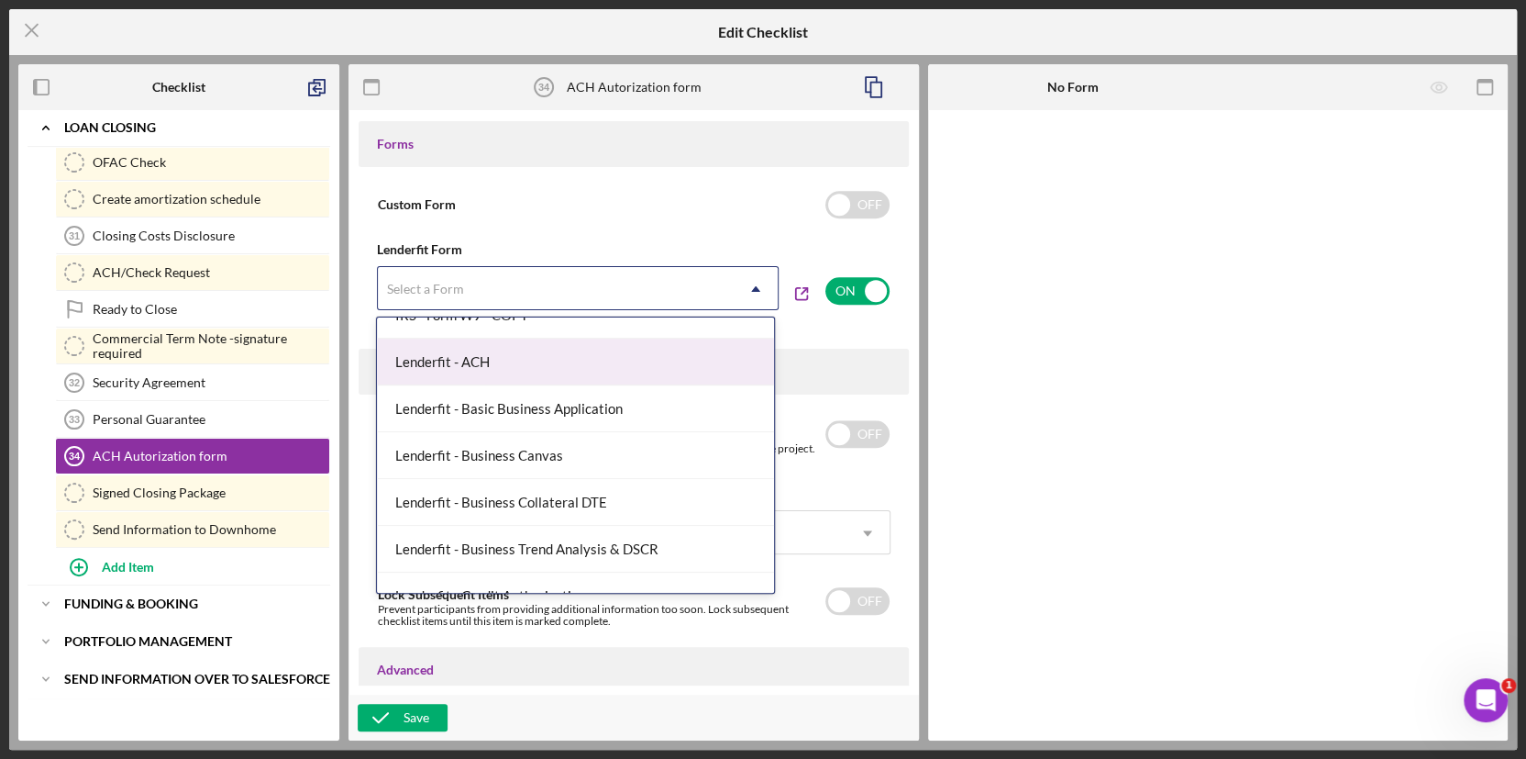
click at [541, 347] on div "Lenderfit - ACH" at bounding box center [575, 361] width 397 height 47
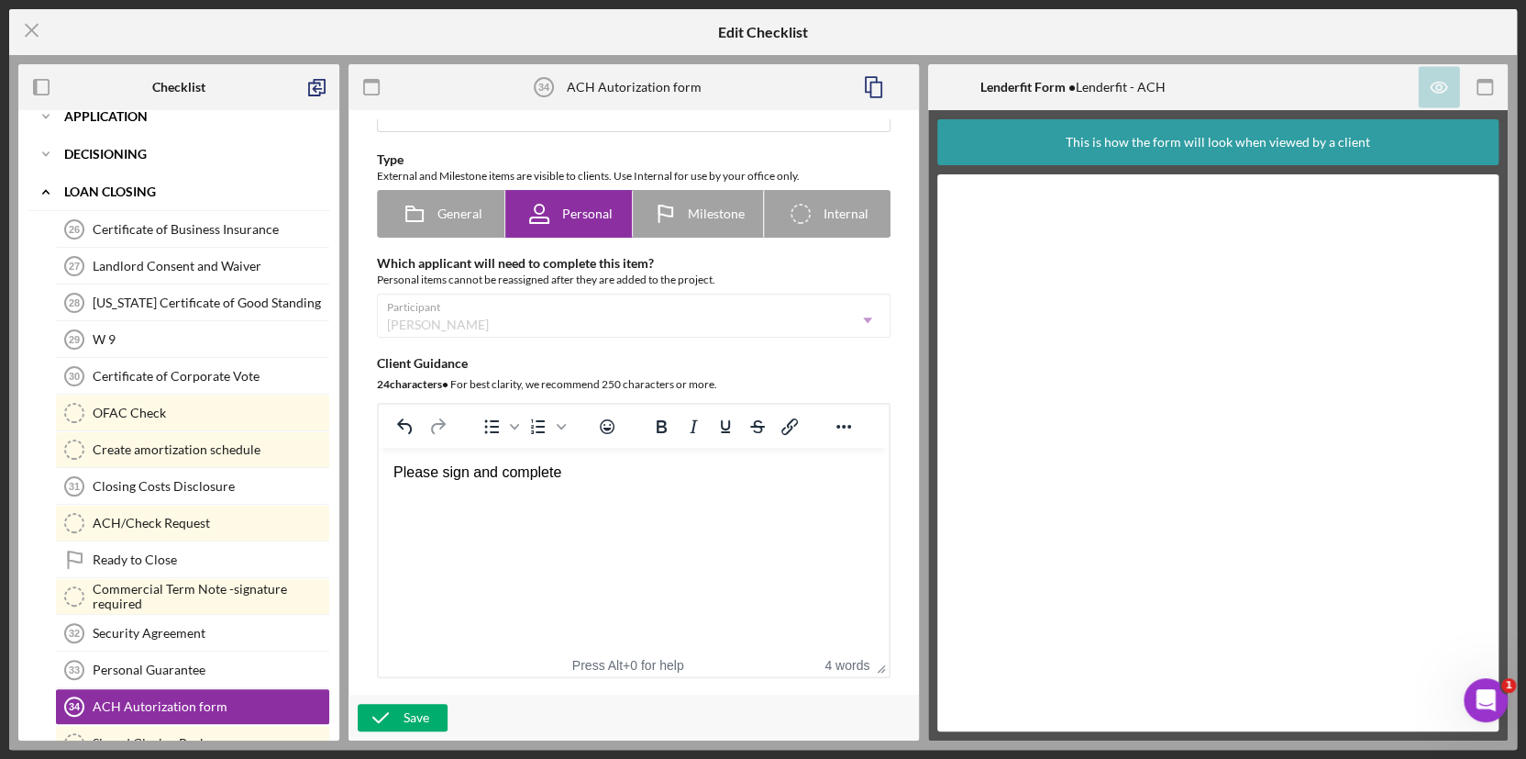
scroll to position [68, 0]
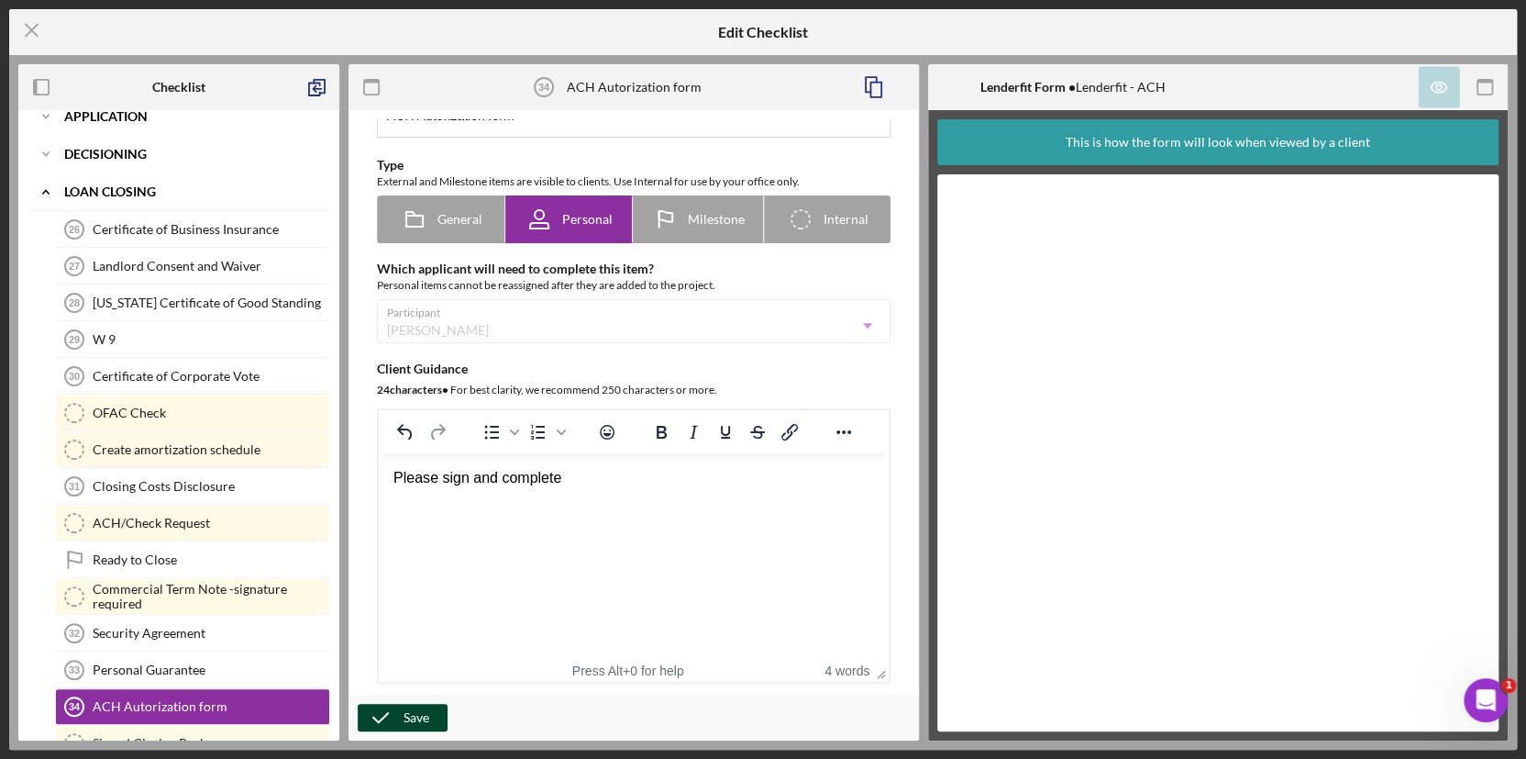
click at [399, 347] on icon "button" at bounding box center [381, 717] width 46 height 46
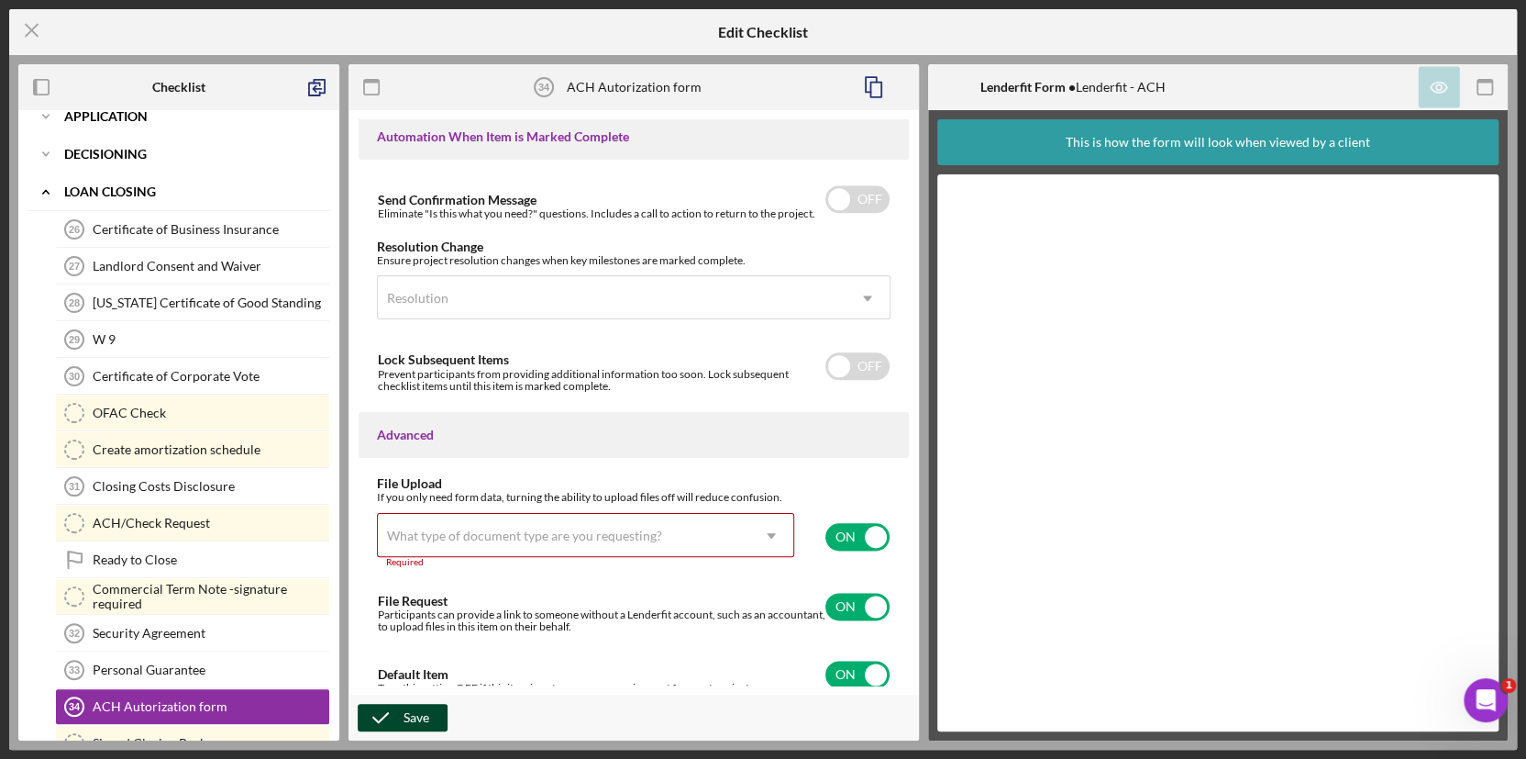
scroll to position [1160, 0]
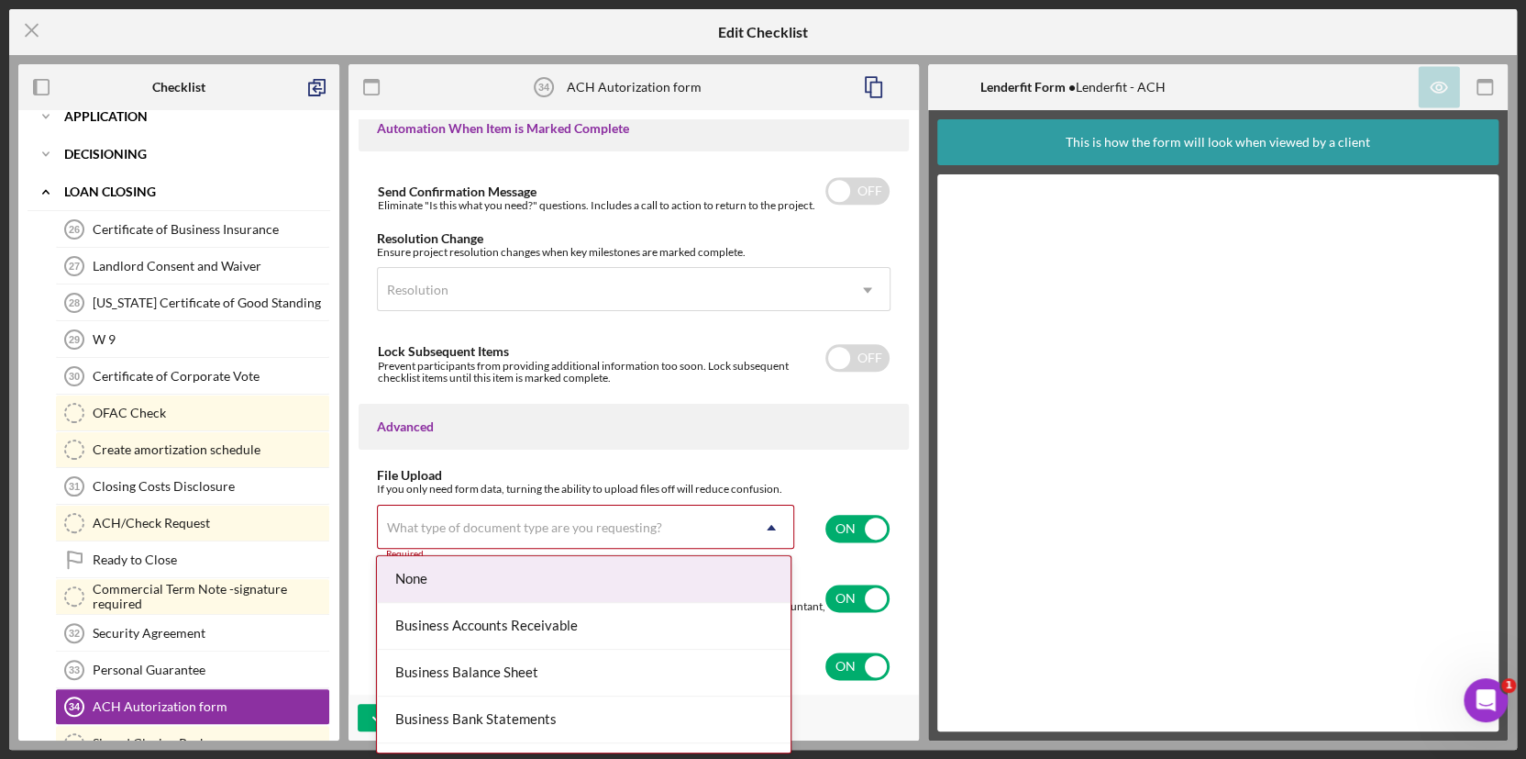
click at [701, 347] on div "What type of document type are you requesting?" at bounding box center [564, 527] width 372 height 42
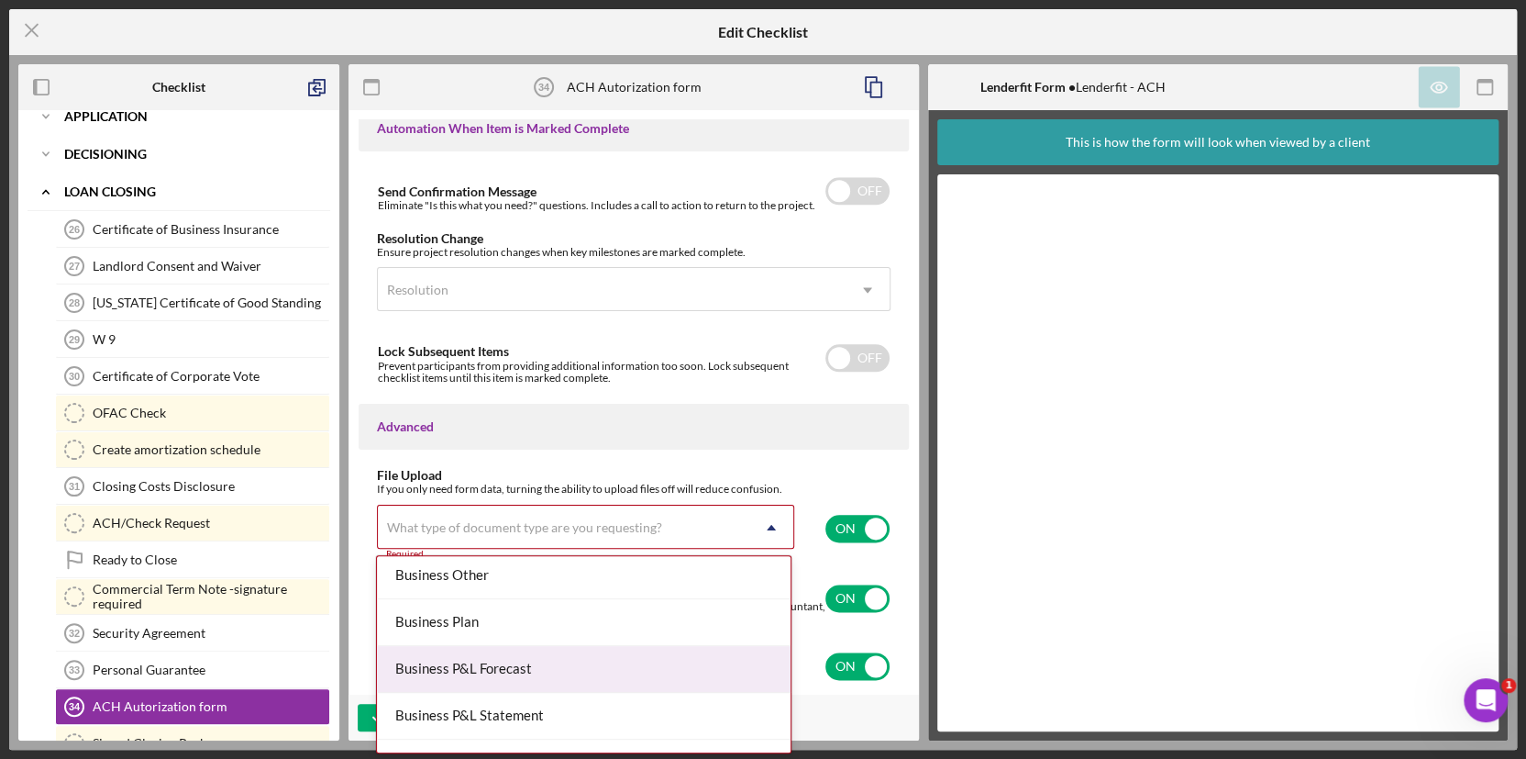
scroll to position [583, 0]
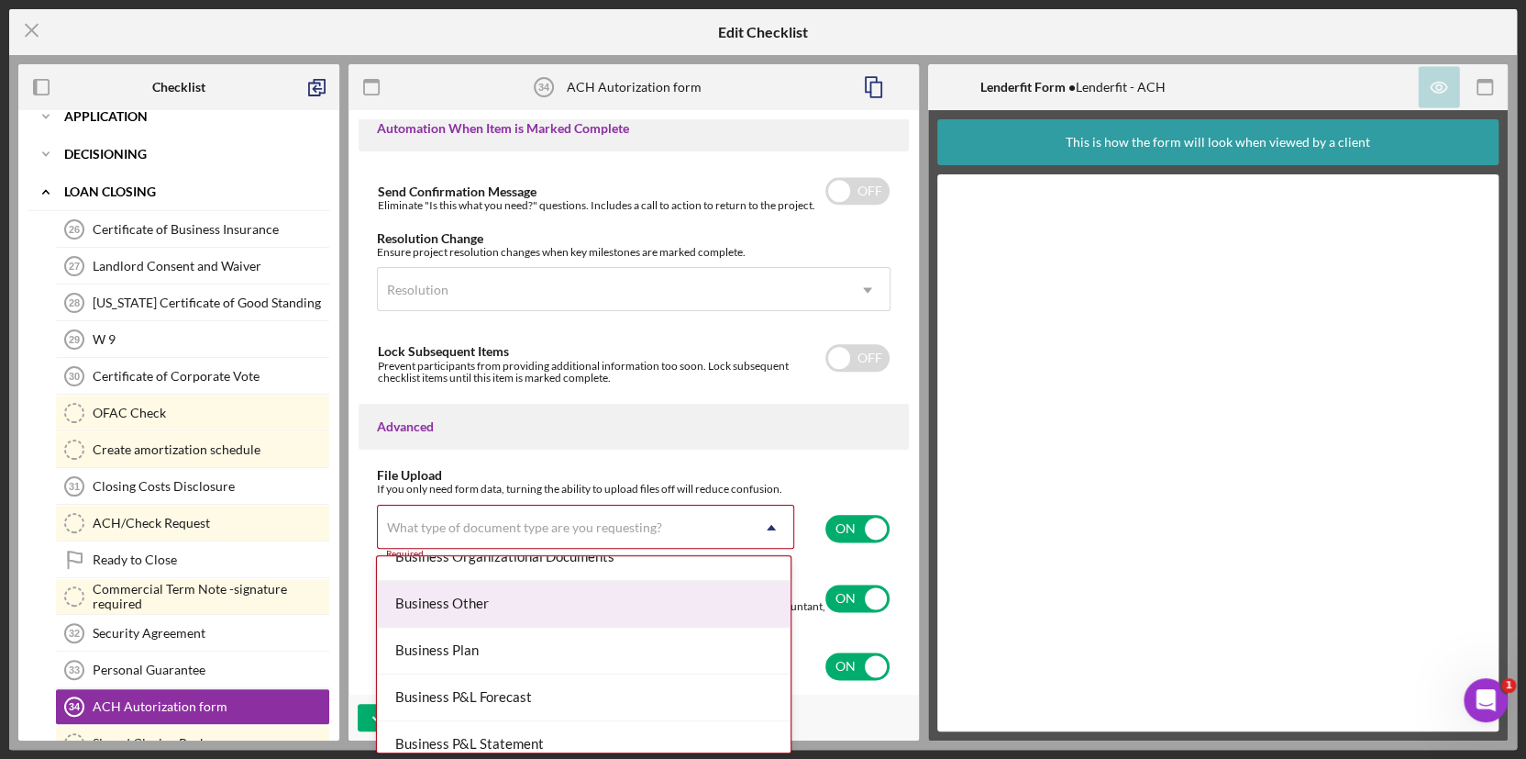
click at [525, 347] on div "Business Other" at bounding box center [584, 604] width 414 height 47
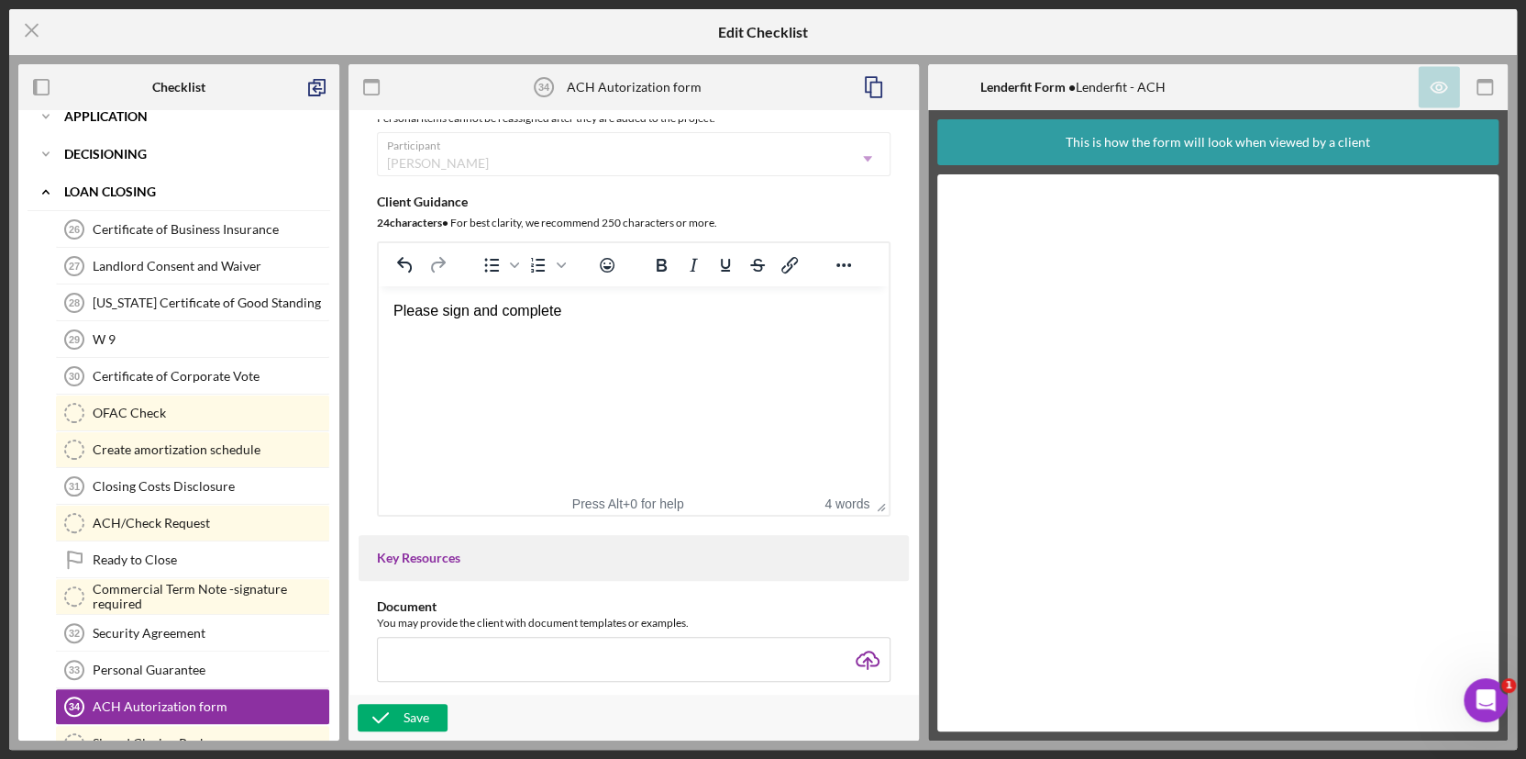
scroll to position [151, 0]
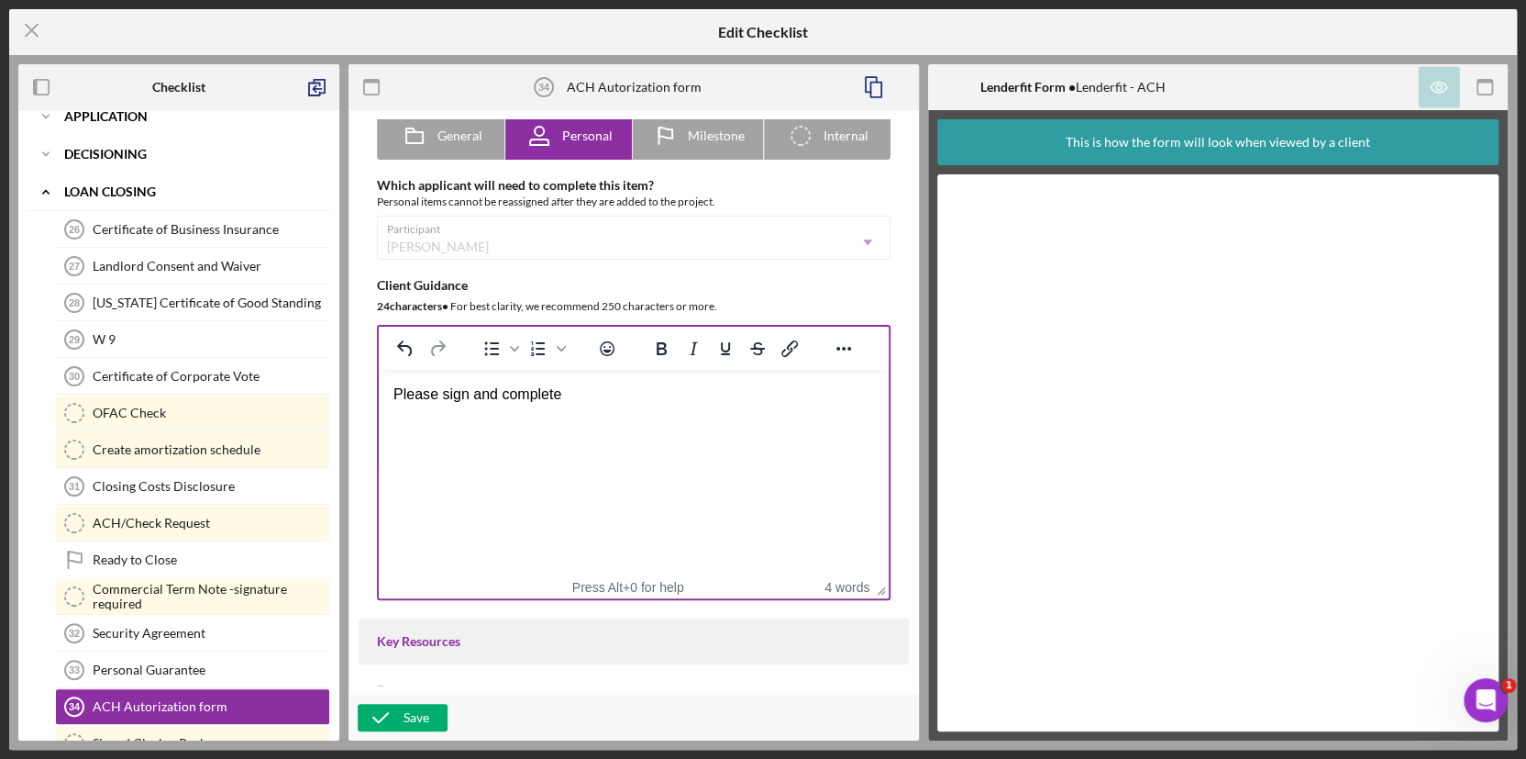
click at [595, 347] on div "Please sign and complete" at bounding box center [634, 394] width 481 height 20
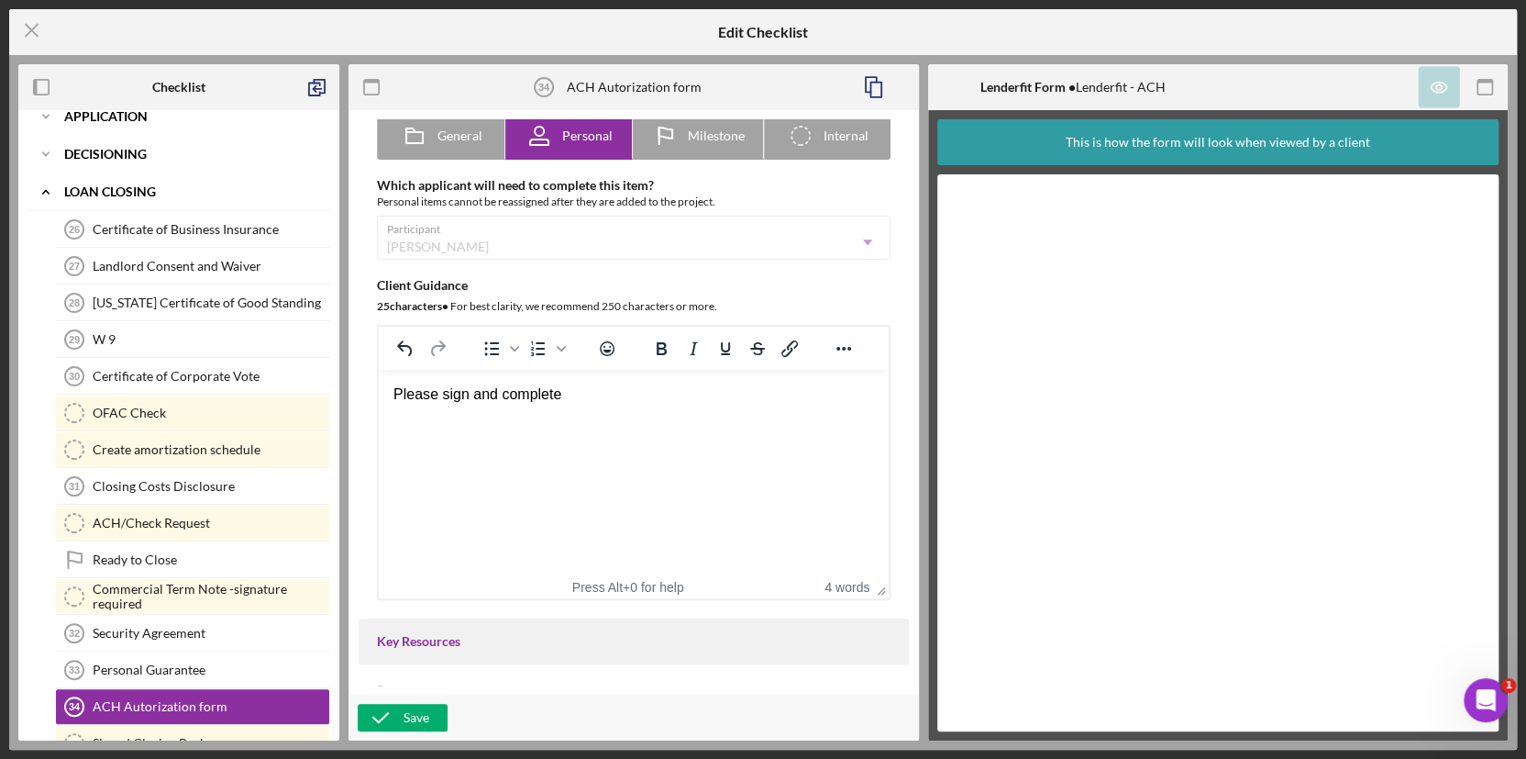
click at [497, 347] on div "Please sign and complete" at bounding box center [634, 394] width 481 height 20
click at [546, 347] on div "Please sign, complete" at bounding box center [634, 394] width 481 height 20
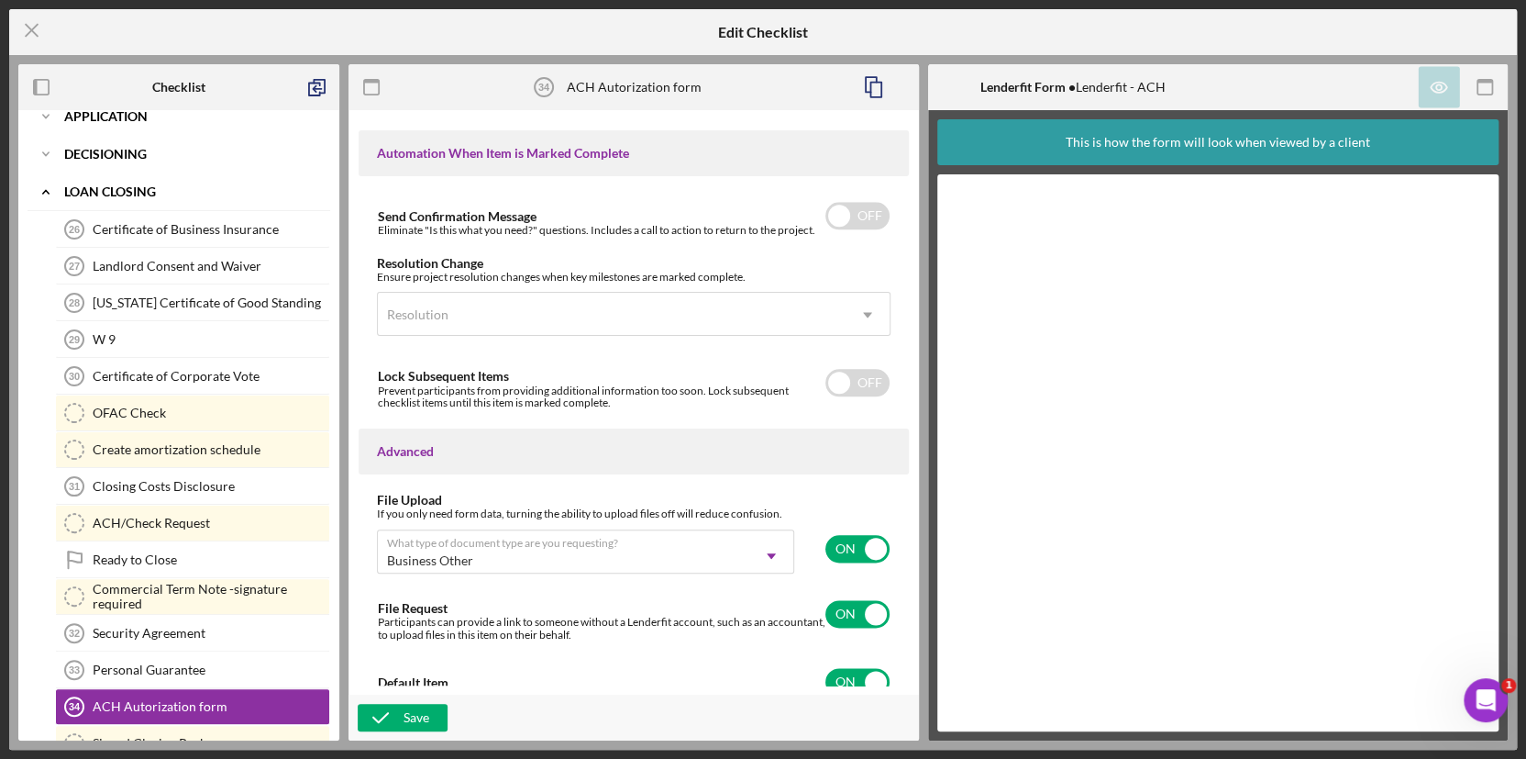
scroll to position [1152, 0]
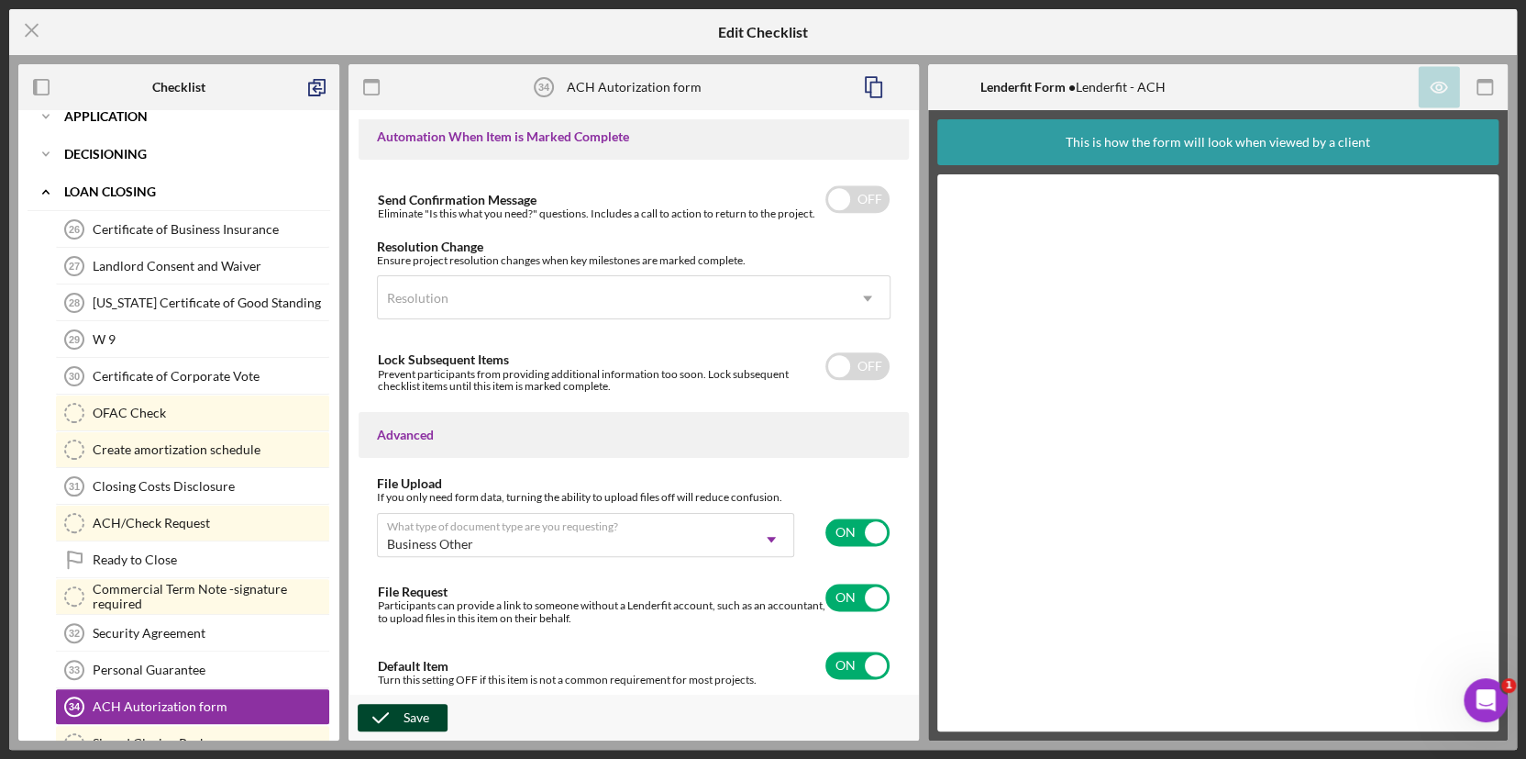
click at [421, 347] on div "Save" at bounding box center [417, 718] width 26 height 28
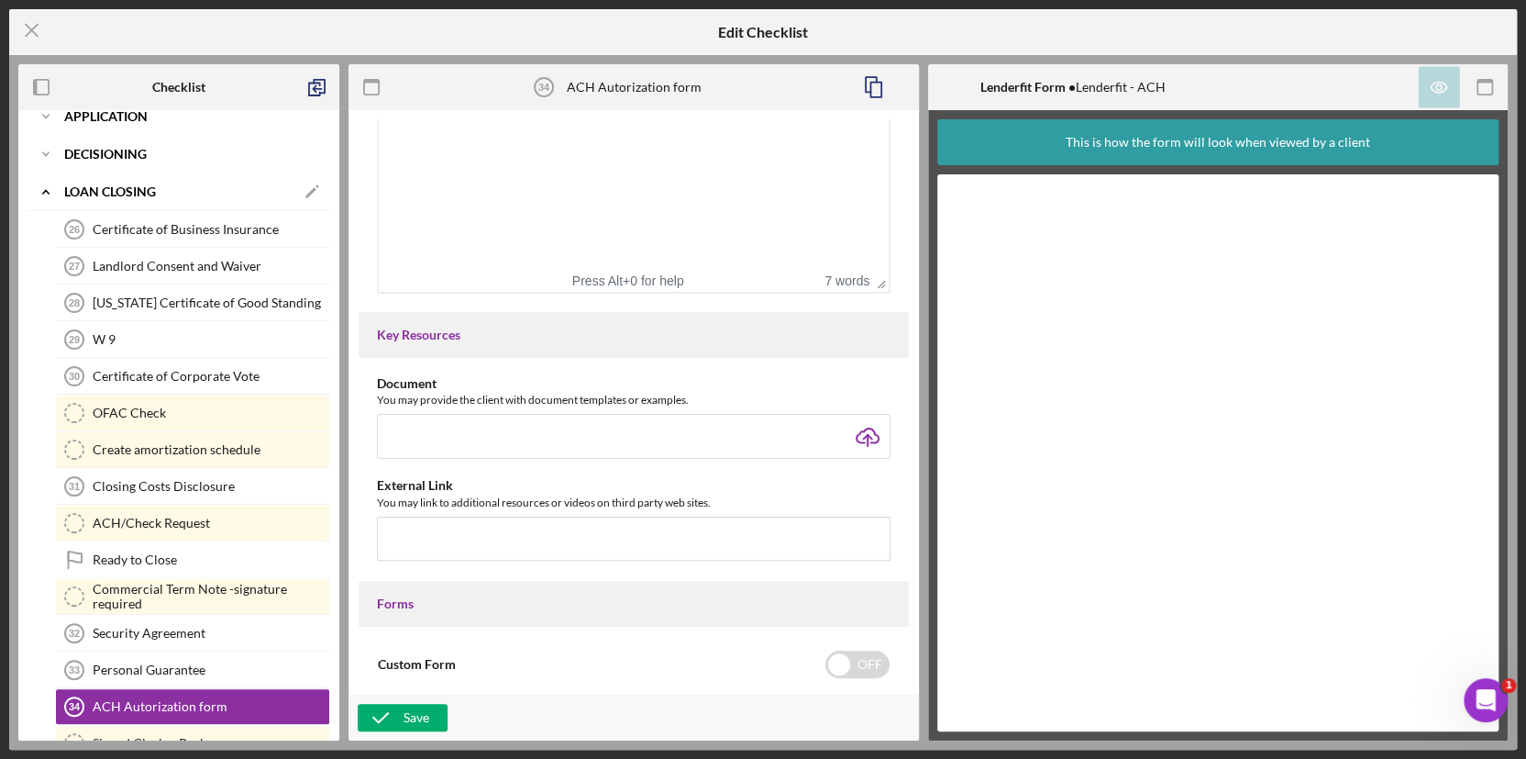
scroll to position [235, 0]
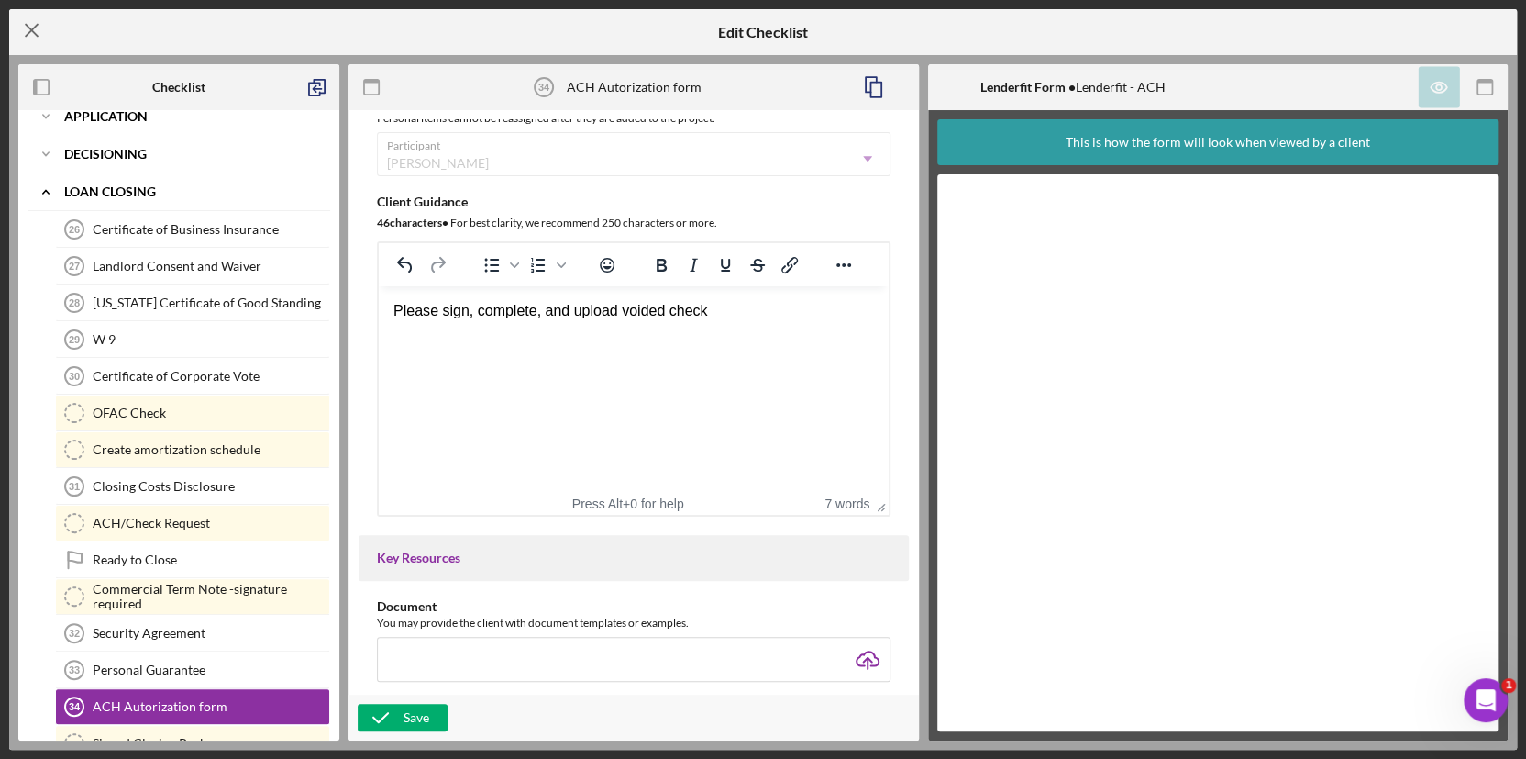
click at [27, 35] on line at bounding box center [32, 31] width 12 height 12
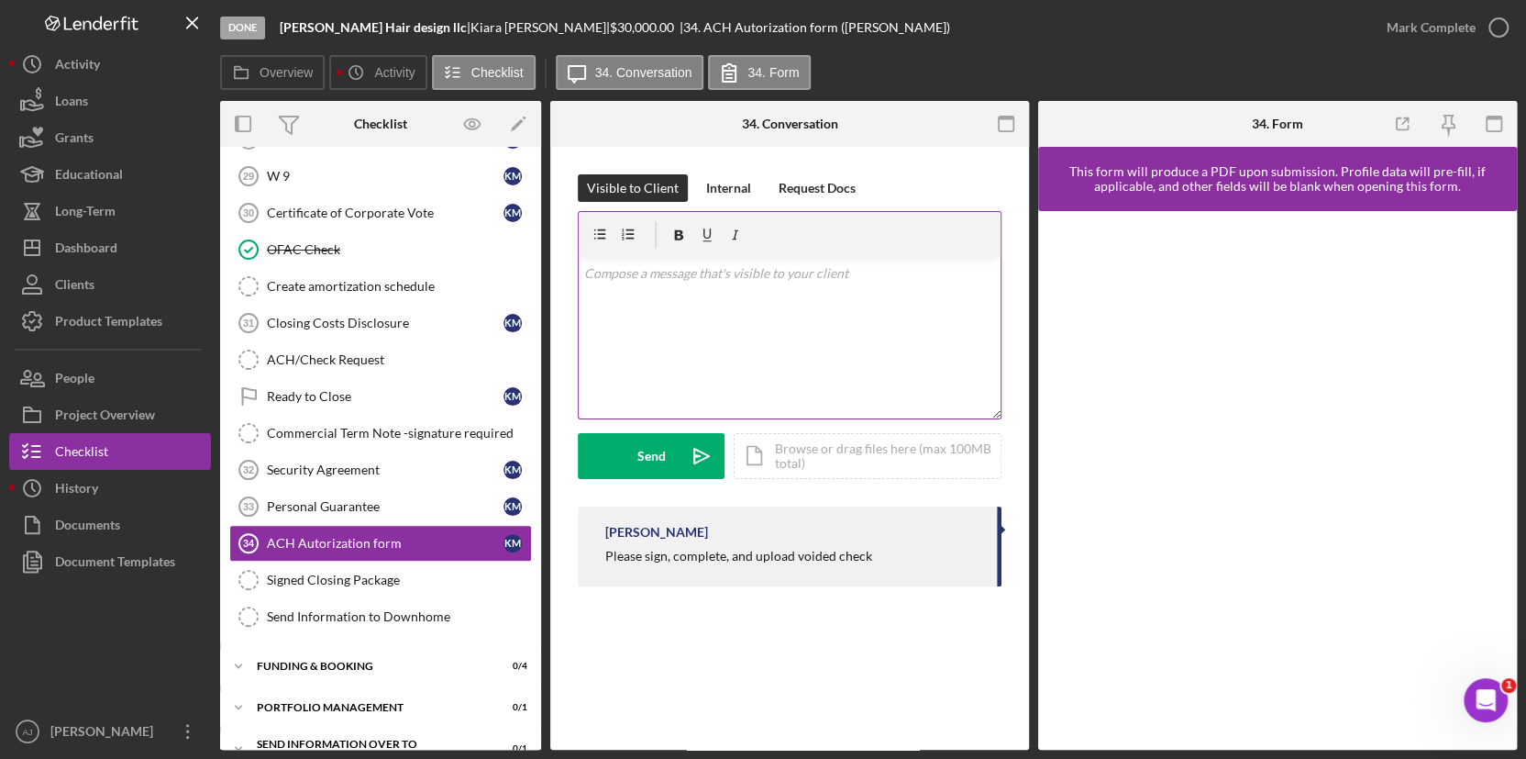
scroll to position [294, 0]
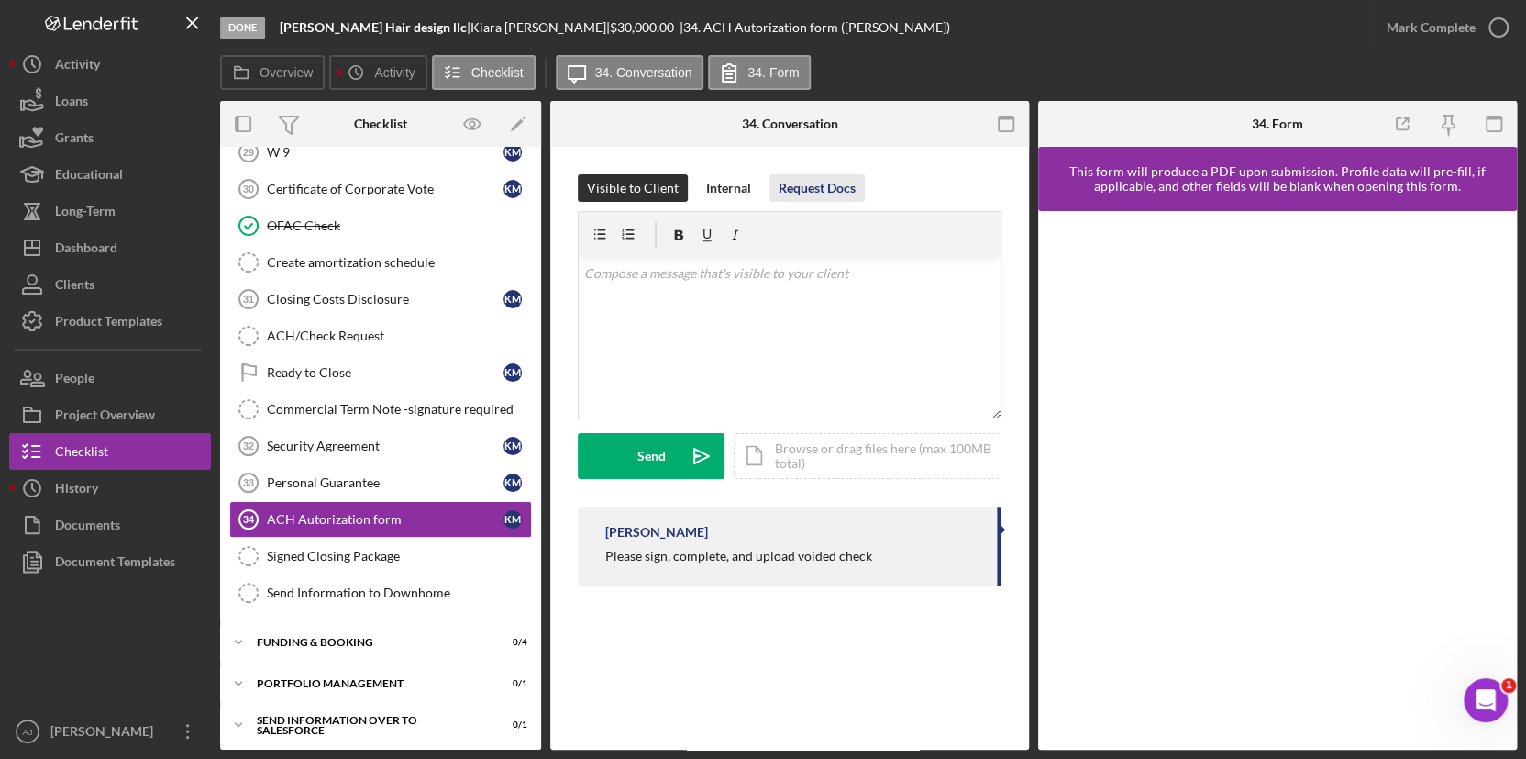
click at [827, 181] on div "Request Docs" at bounding box center [817, 188] width 77 height 28
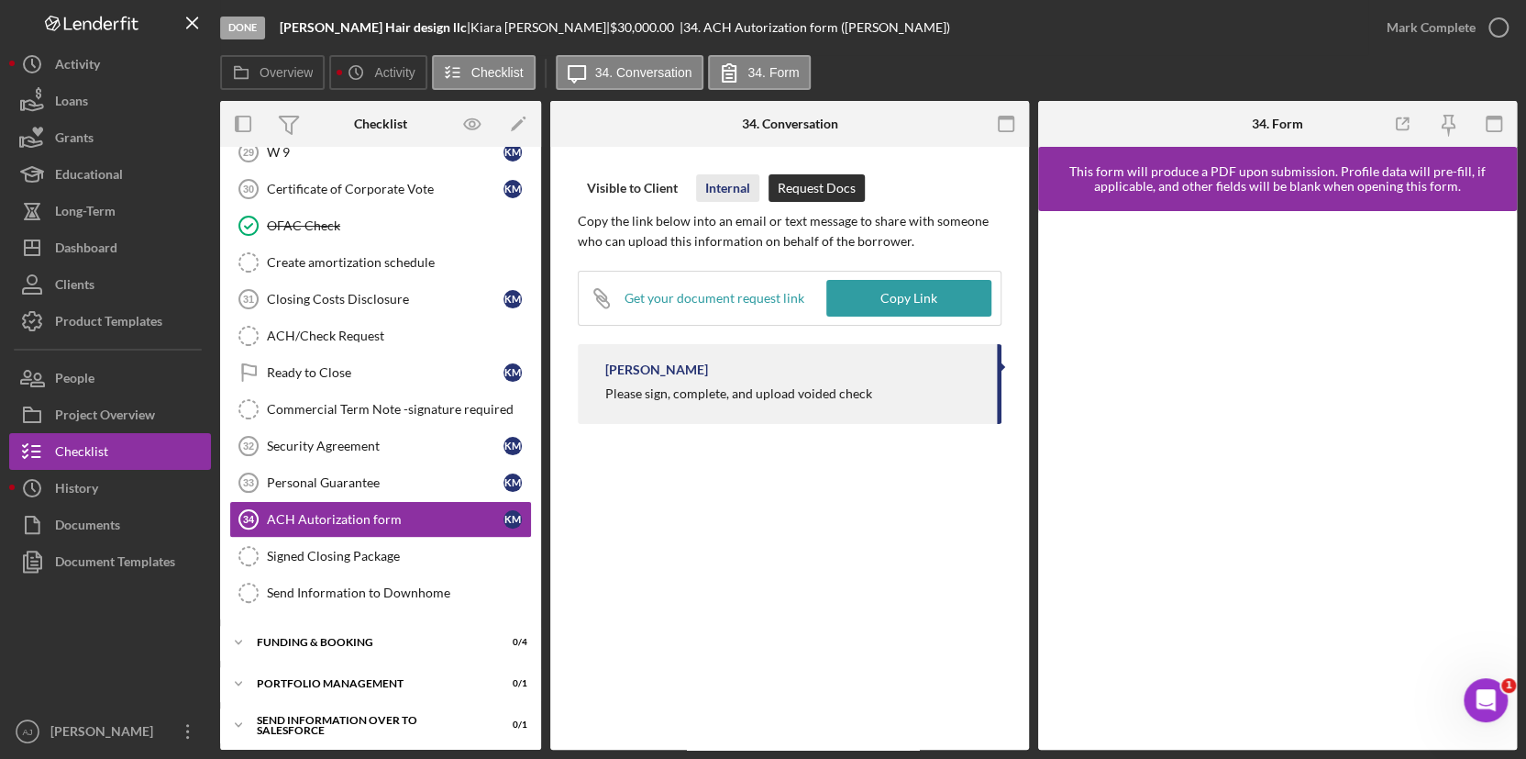
click at [725, 183] on div "Internal" at bounding box center [727, 188] width 45 height 28
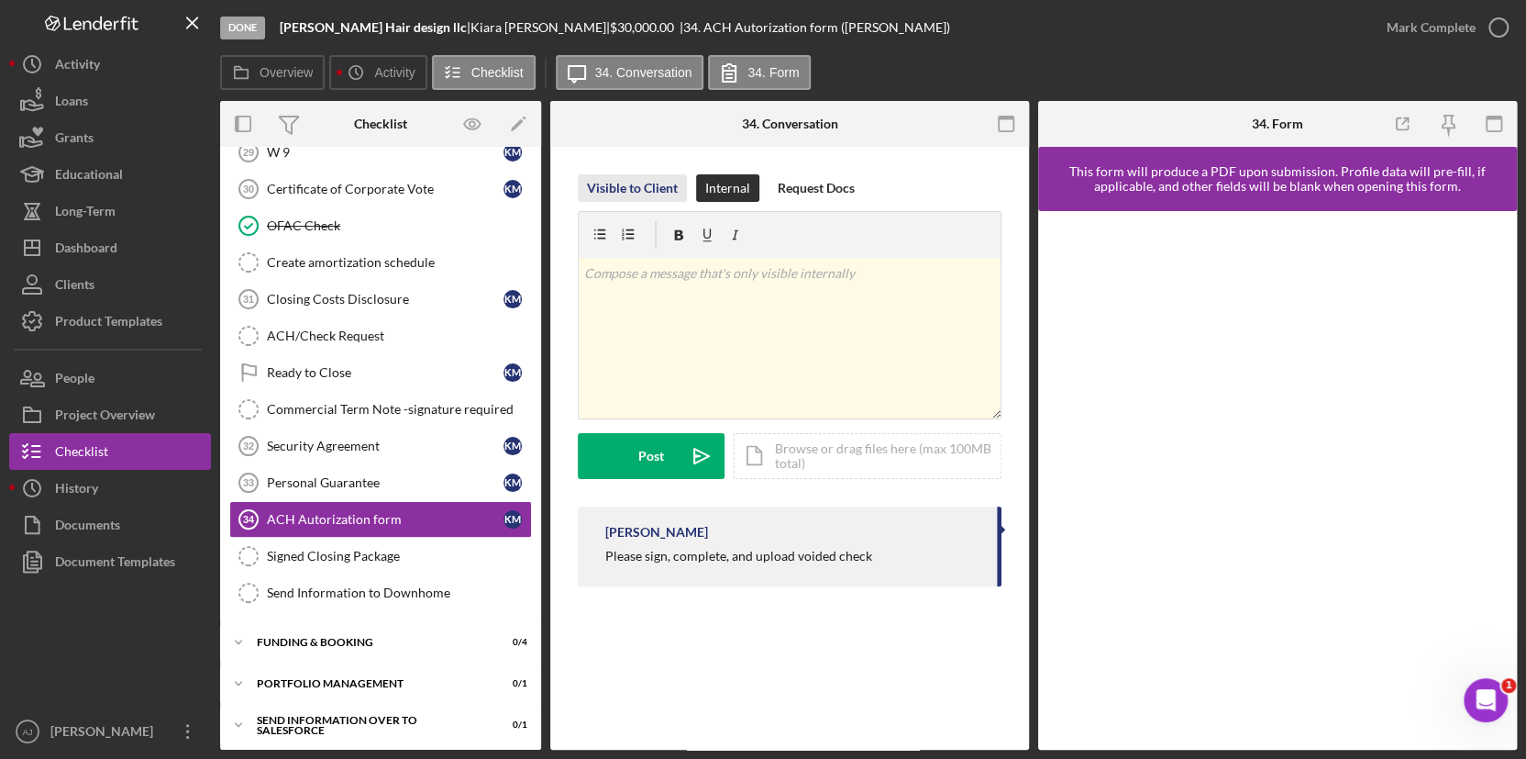
click at [613, 199] on div "Visible to Client" at bounding box center [632, 188] width 91 height 28
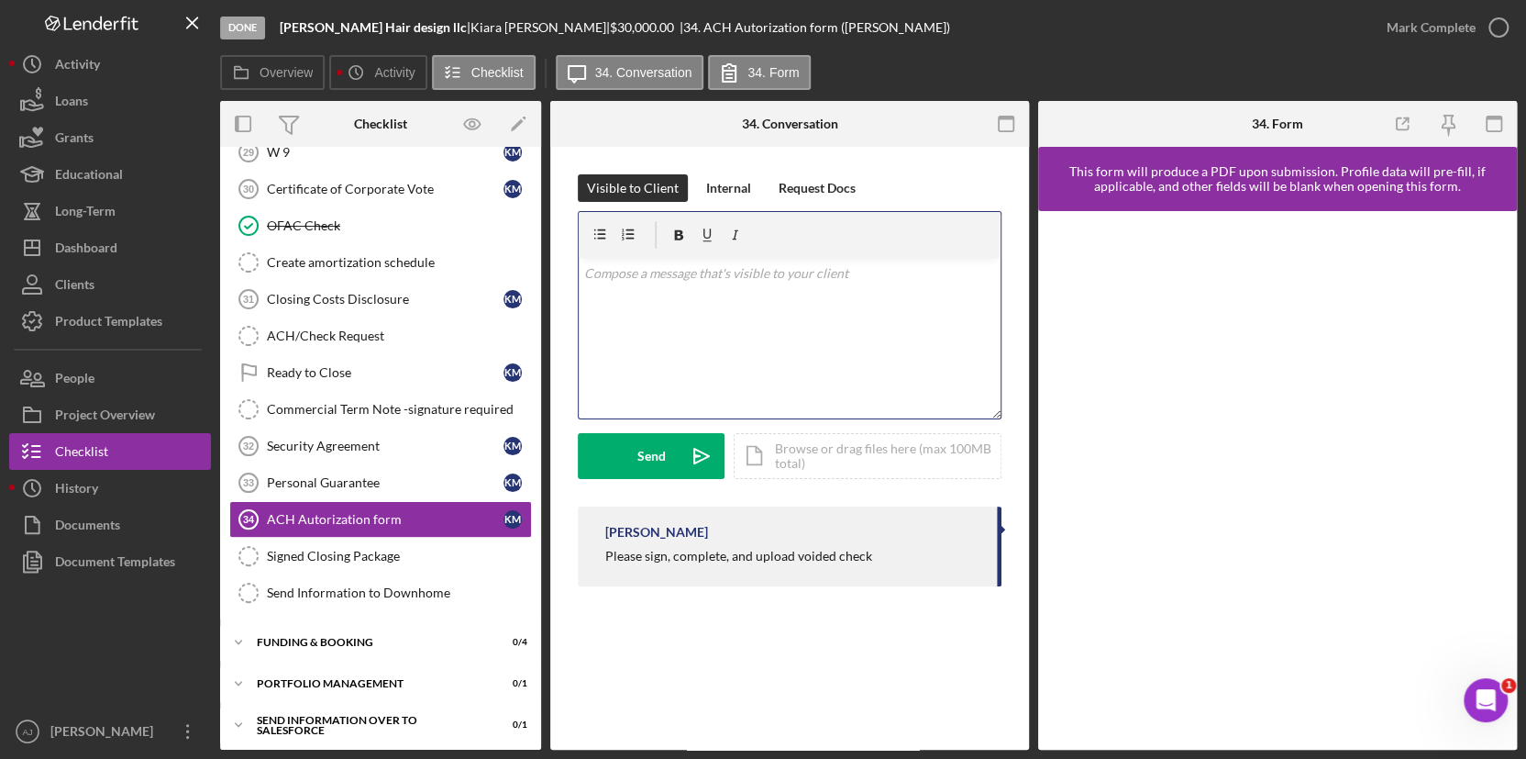
click at [720, 286] on div "v Color teal Color pink Remove color Add row above Add row below Add column bef…" at bounding box center [790, 338] width 422 height 161
